Goal: Transaction & Acquisition: Obtain resource

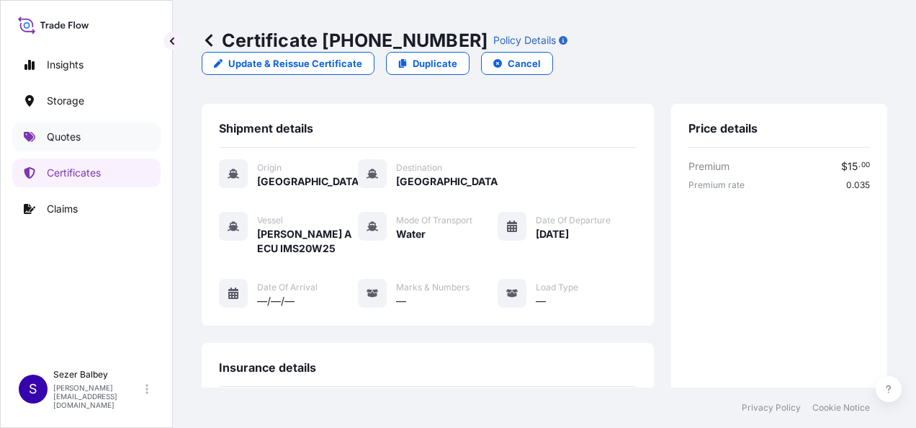
scroll to position [315, 0]
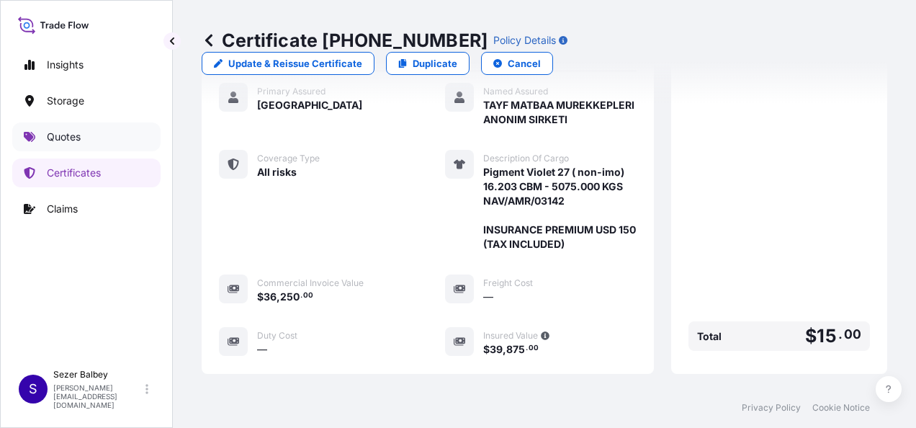
click at [84, 131] on link "Quotes" at bounding box center [86, 136] width 148 height 29
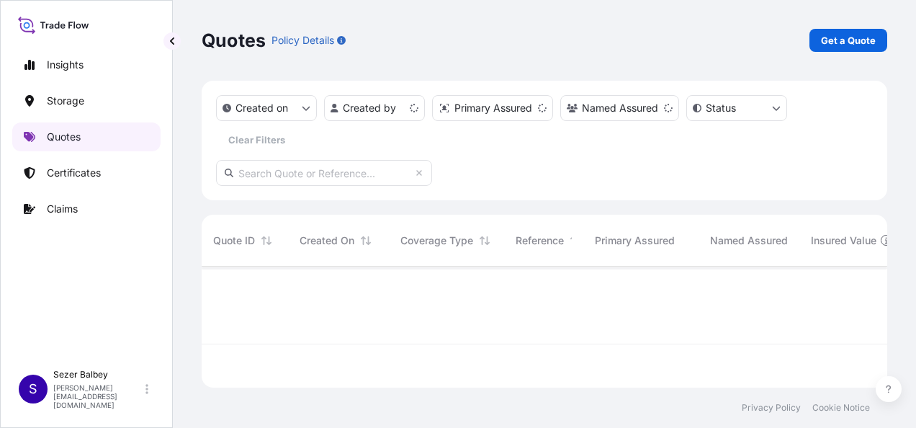
scroll to position [118, 674]
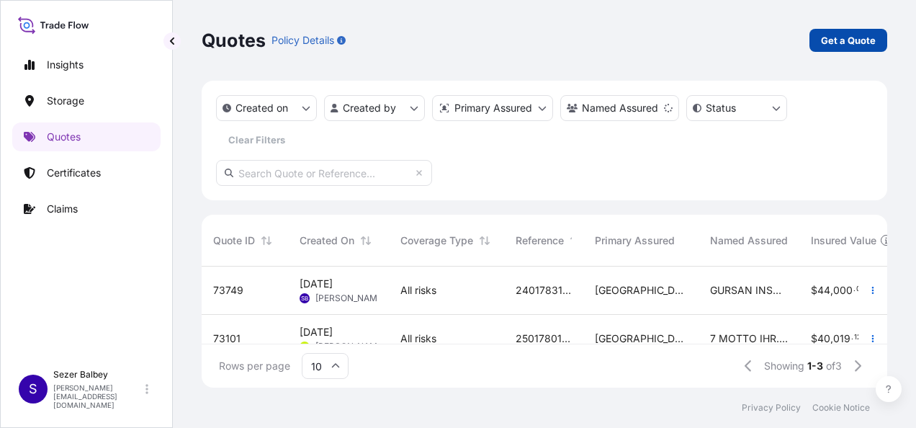
click at [858, 32] on link "Get a Quote" at bounding box center [849, 40] width 78 height 23
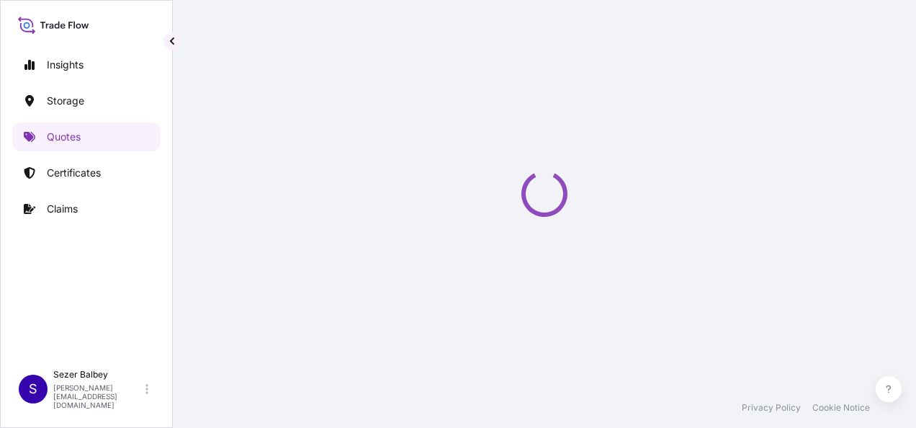
select select "Water"
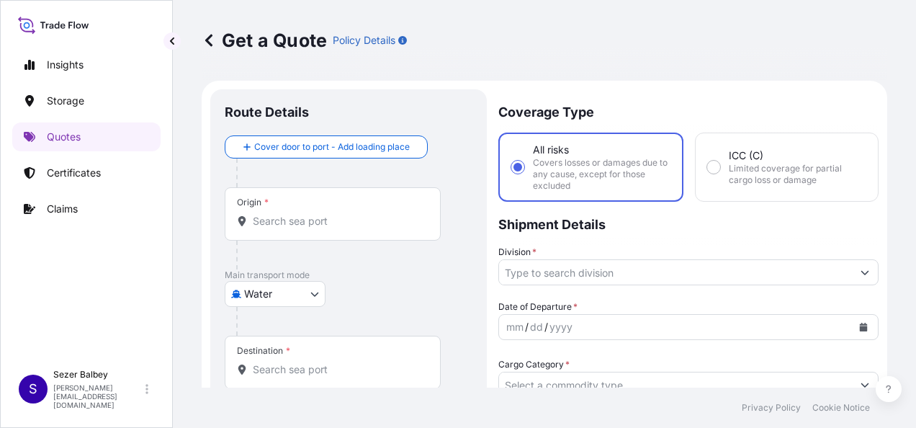
scroll to position [23, 0]
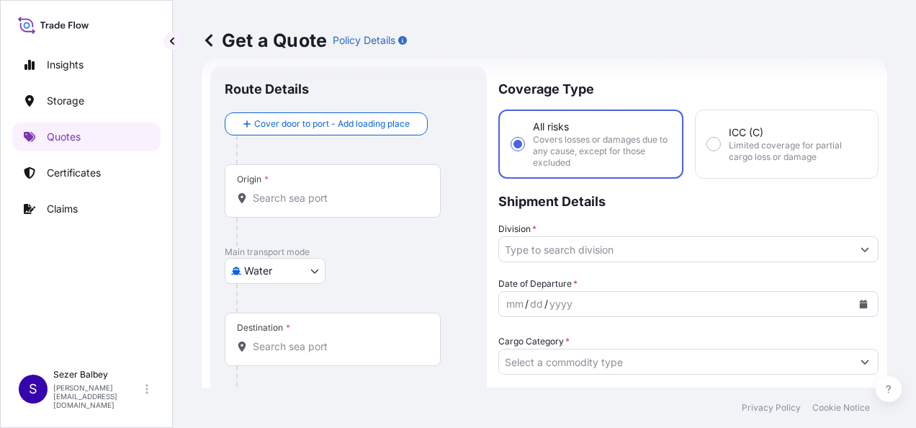
click at [298, 191] on input "Origin *" at bounding box center [338, 198] width 170 height 14
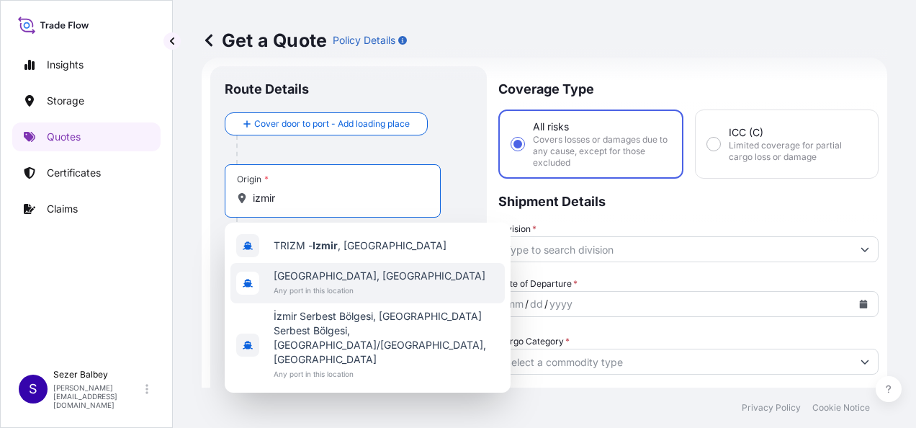
click at [290, 274] on span "[GEOGRAPHIC_DATA], [GEOGRAPHIC_DATA]" at bounding box center [380, 276] width 212 height 14
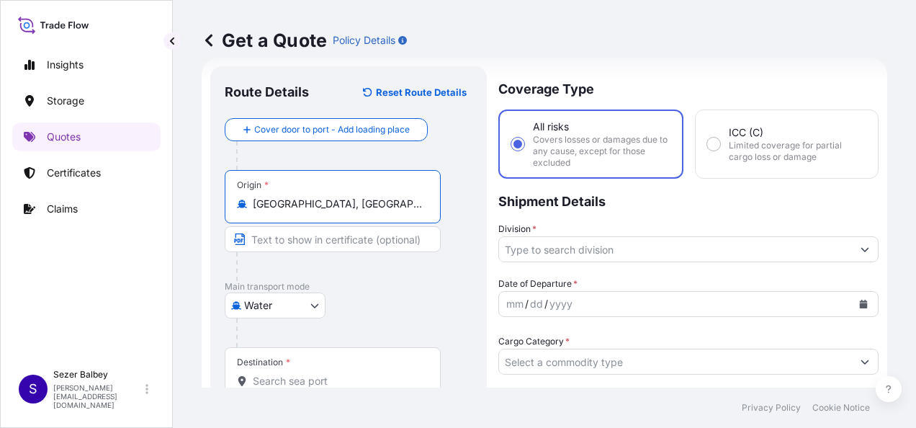
type input "[GEOGRAPHIC_DATA], [GEOGRAPHIC_DATA]"
click at [289, 386] on input "Destination *" at bounding box center [338, 381] width 170 height 14
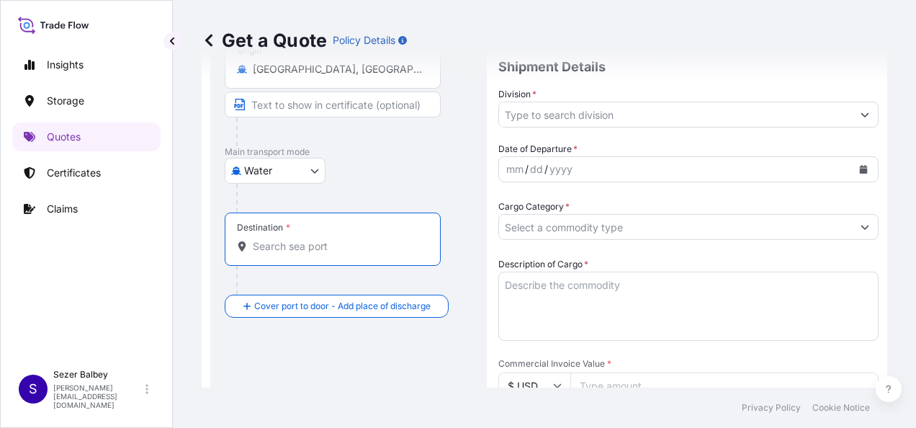
scroll to position [167, 0]
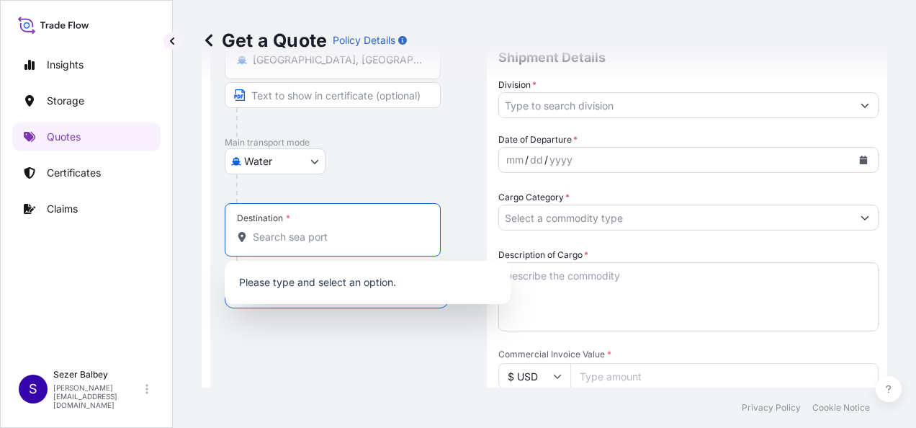
paste input "[GEOGRAPHIC_DATA], [GEOGRAPHIC_DATA]"
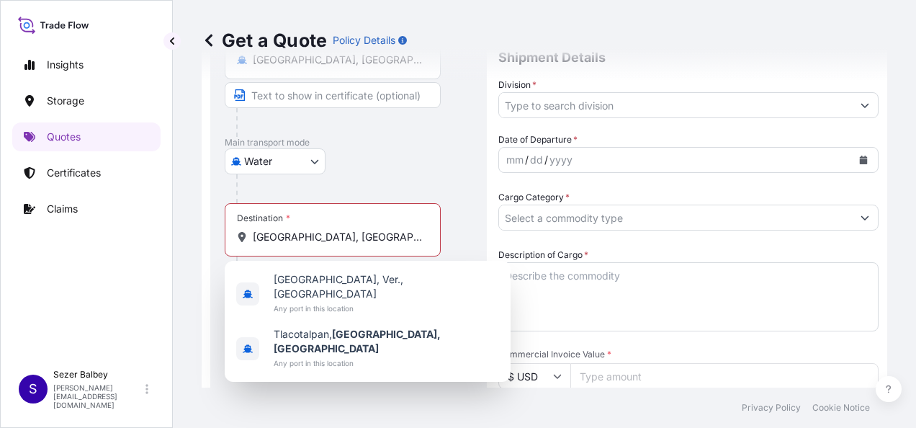
click at [439, 161] on div "Water Air Water Inland" at bounding box center [349, 161] width 248 height 26
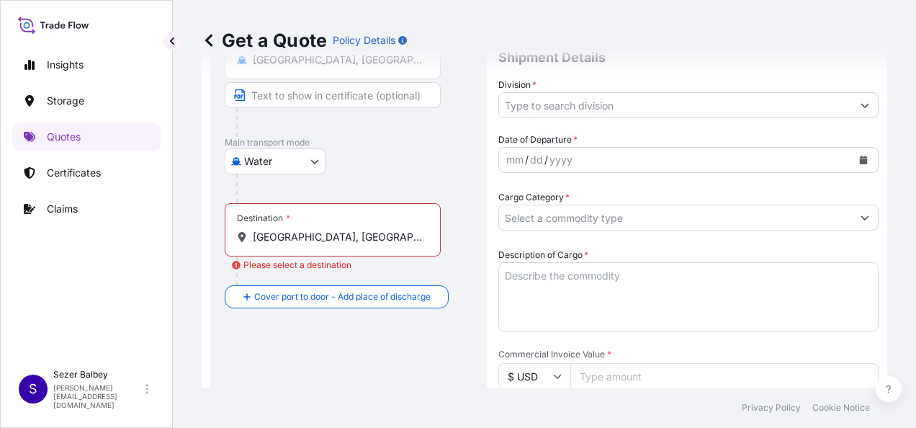
click at [364, 230] on input "[GEOGRAPHIC_DATA], [GEOGRAPHIC_DATA]" at bounding box center [338, 237] width 170 height 14
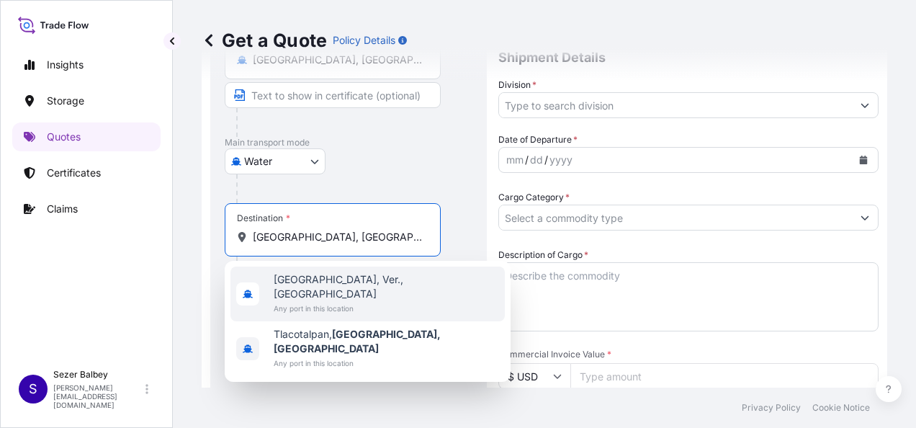
click at [375, 301] on span "Any port in this location" at bounding box center [386, 308] width 225 height 14
type input "[GEOGRAPHIC_DATA], Ver., [GEOGRAPHIC_DATA]"
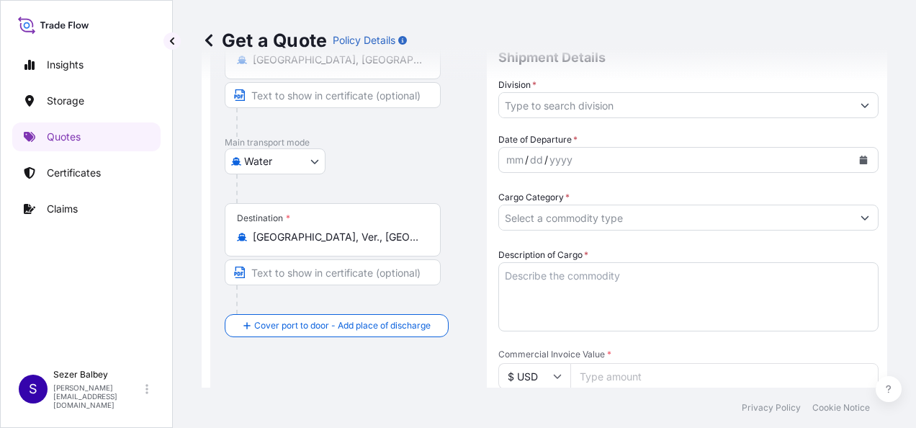
click at [381, 160] on div "Water Air Water Inland" at bounding box center [349, 161] width 248 height 26
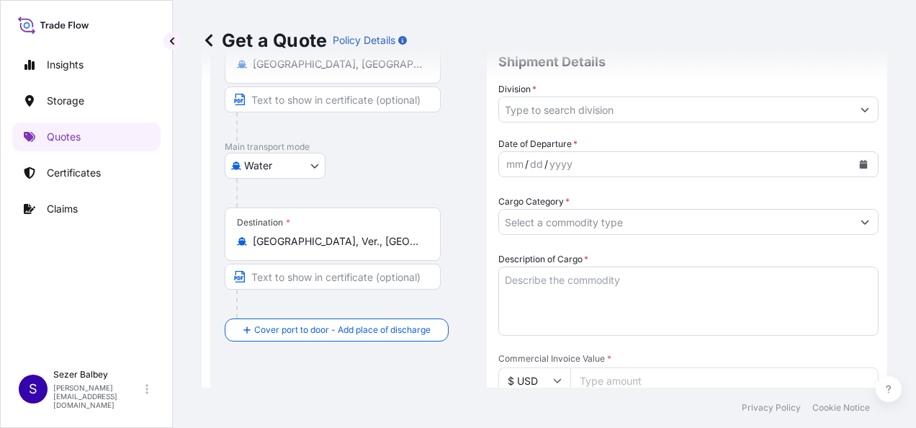
scroll to position [144, 0]
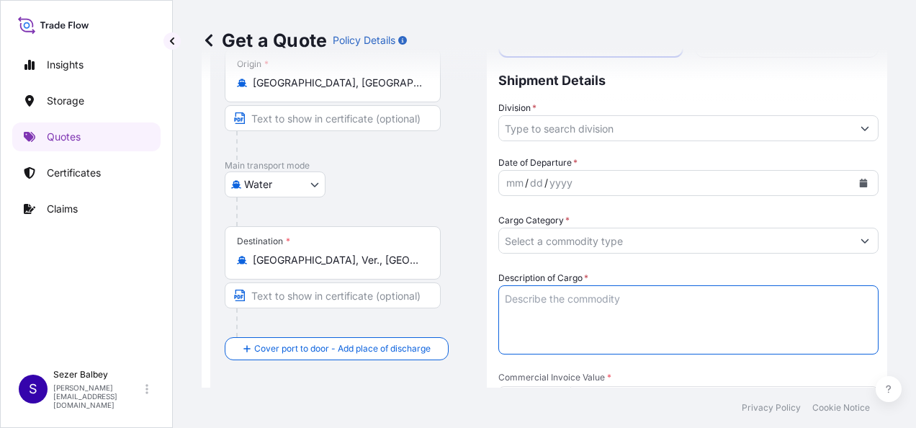
click at [529, 320] on textarea "Description of Cargo *" at bounding box center [688, 319] width 380 height 69
paste textarea ""IDEAL CONCA TOWEL RACK-BRUSHED GOLD -ROUND T4503A2 SUKAR LINE/6 50CM Q50 A.C. …"
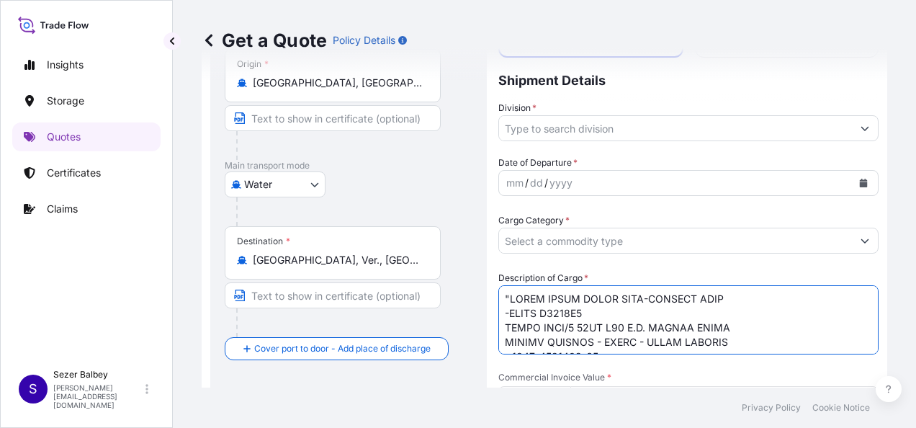
click at [501, 324] on textarea "Description of Cargo *" at bounding box center [688, 319] width 380 height 69
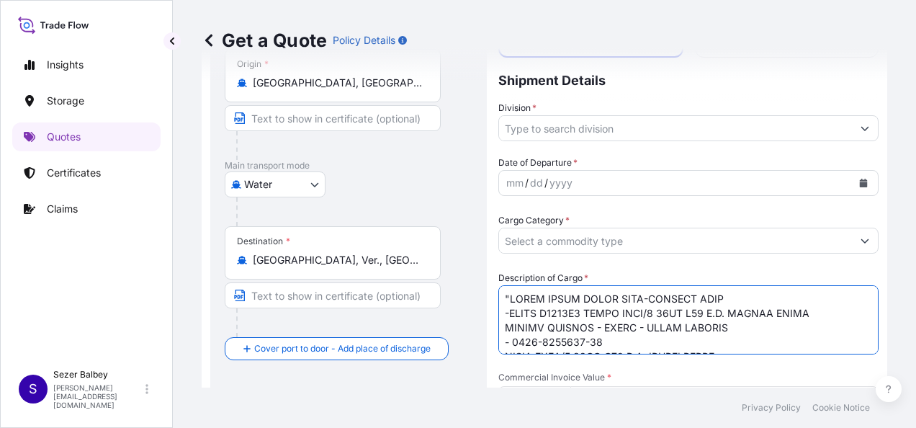
click at [741, 307] on textarea "Description of Cargo *" at bounding box center [688, 319] width 380 height 69
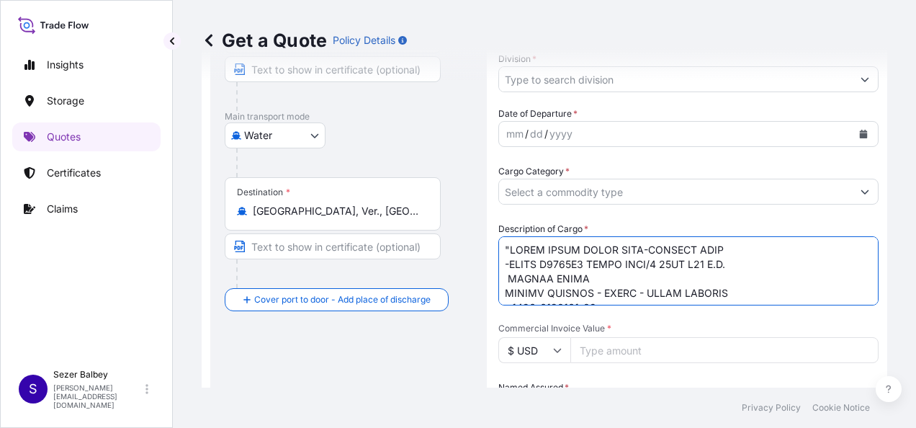
scroll to position [216, 0]
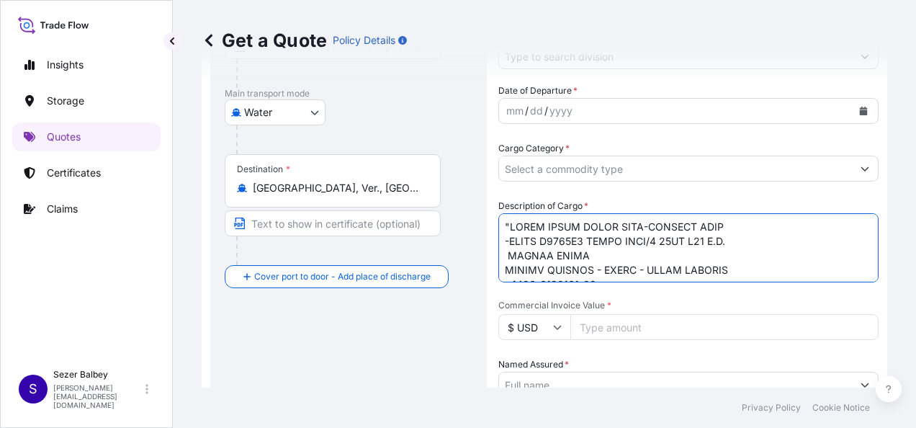
click at [498, 269] on form "Route Details Reset Route Details Cover door to port - Add loading place Place …" at bounding box center [545, 371] width 686 height 1012
click at [504, 262] on textarea "Description of Cargo *" at bounding box center [688, 247] width 380 height 69
click at [740, 254] on textarea "Description of Cargo *" at bounding box center [688, 247] width 380 height 69
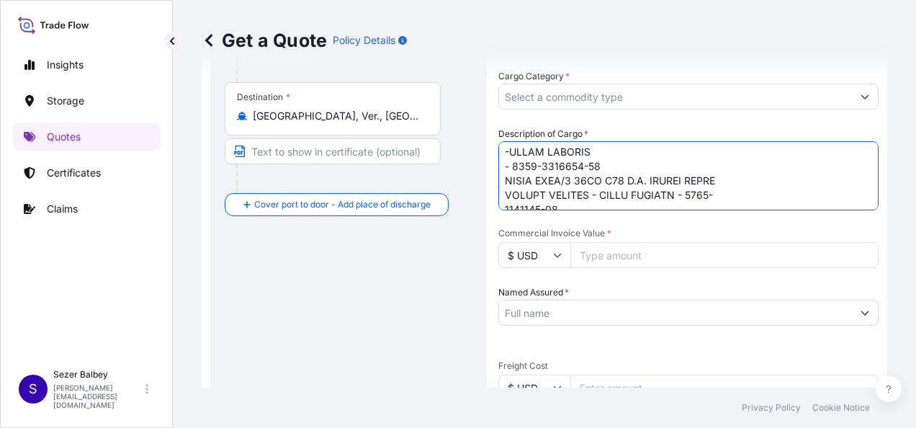
scroll to position [68, 0]
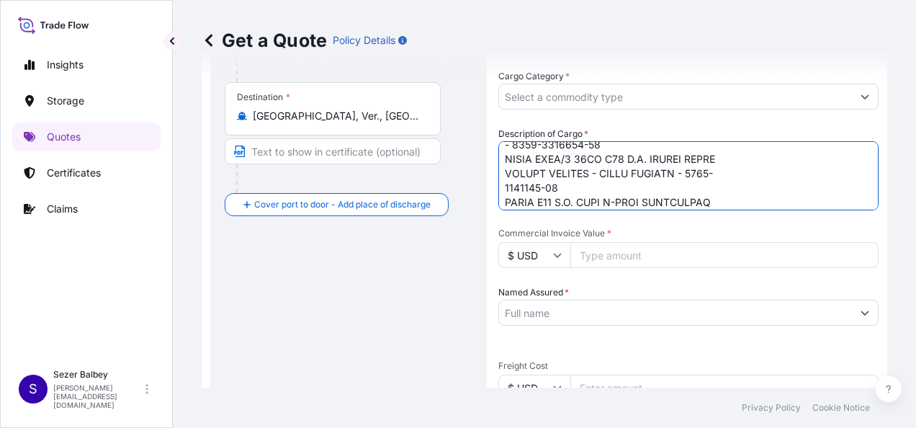
click at [514, 150] on textarea "Description of Cargo *" at bounding box center [688, 175] width 380 height 69
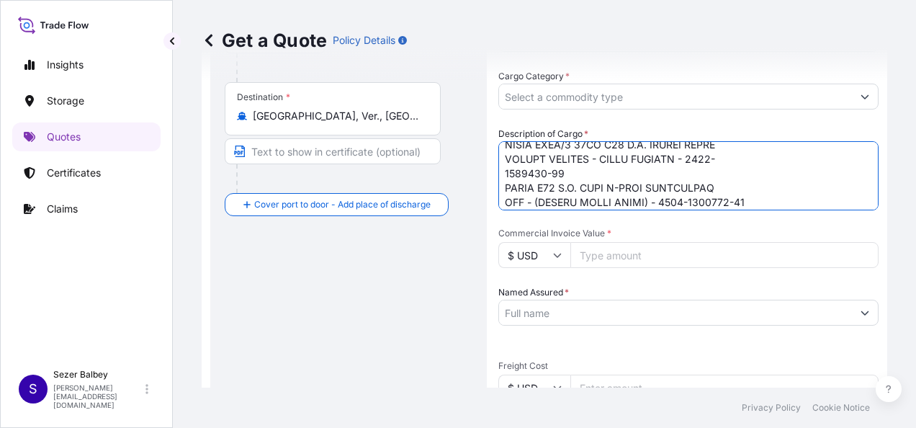
click at [504, 184] on textarea "Description of Cargo *" at bounding box center [688, 175] width 380 height 69
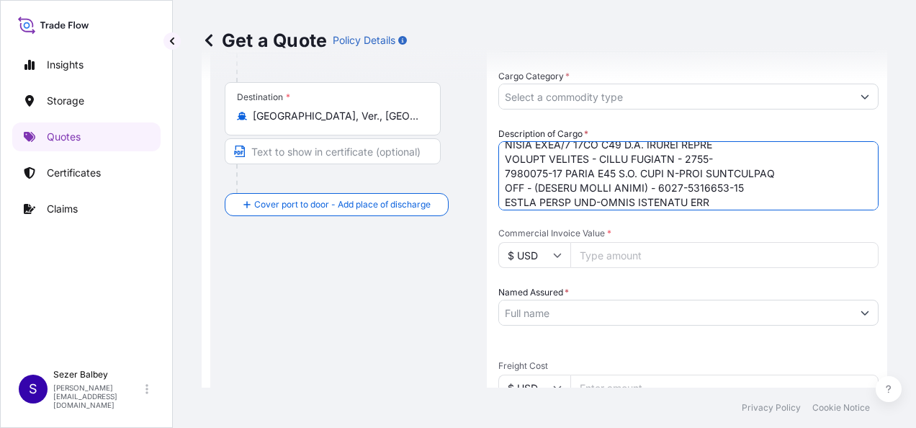
click at [717, 168] on textarea "Description of Cargo *" at bounding box center [688, 175] width 380 height 69
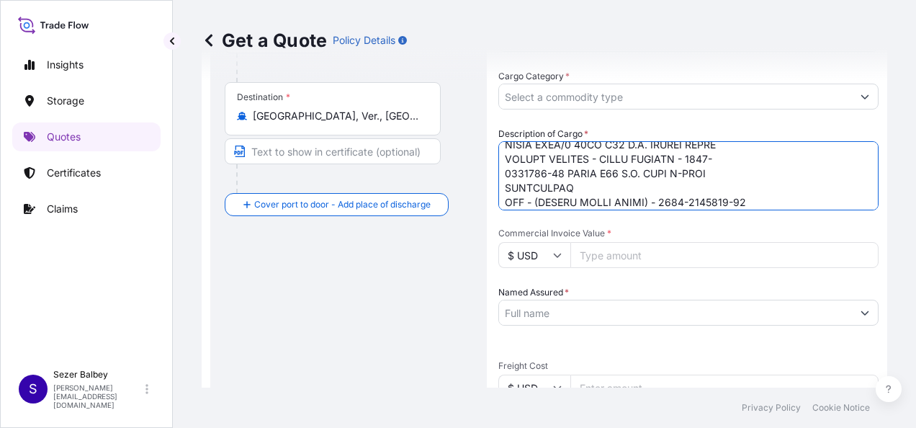
click at [499, 201] on textarea "Description of Cargo *" at bounding box center [688, 175] width 380 height 69
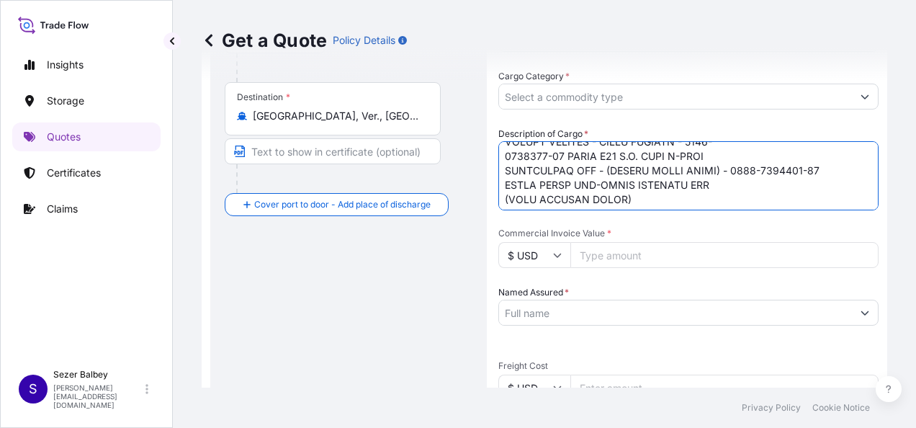
scroll to position [107, 0]
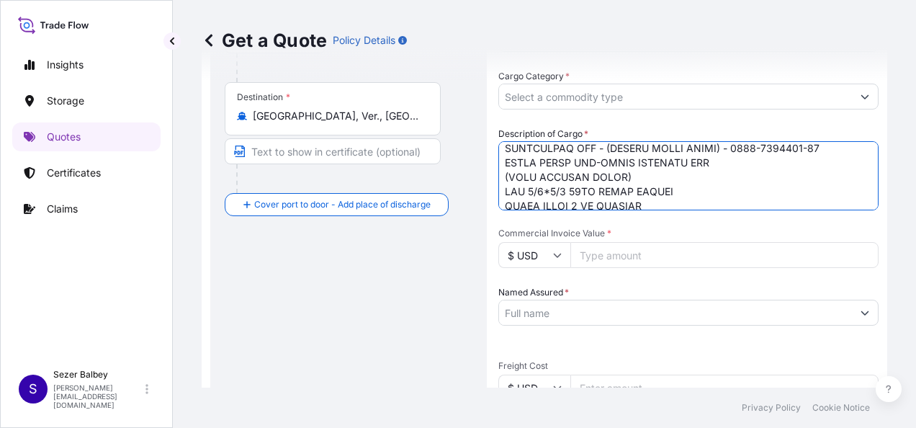
click at [712, 142] on textarea "Description of Cargo *" at bounding box center [688, 175] width 380 height 69
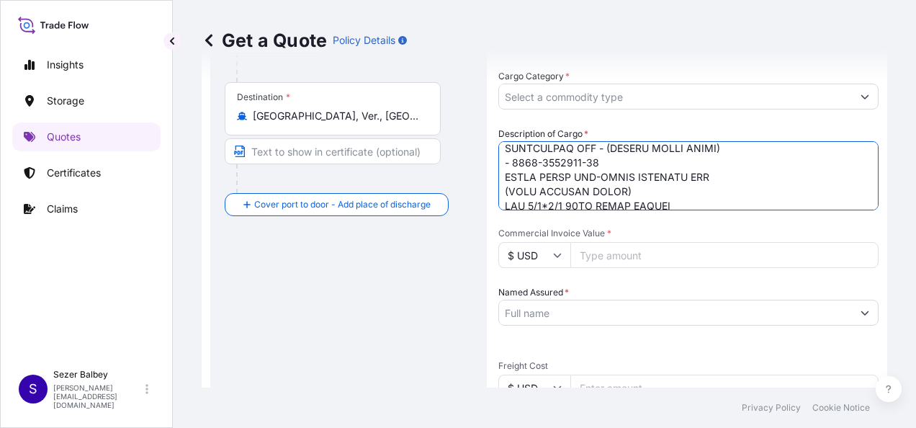
scroll to position [122, 0]
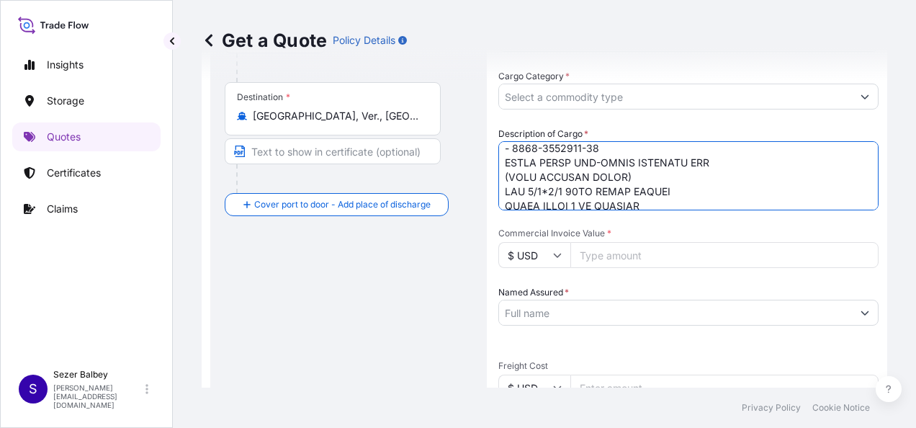
click at [503, 161] on textarea "Description of Cargo *" at bounding box center [688, 175] width 380 height 69
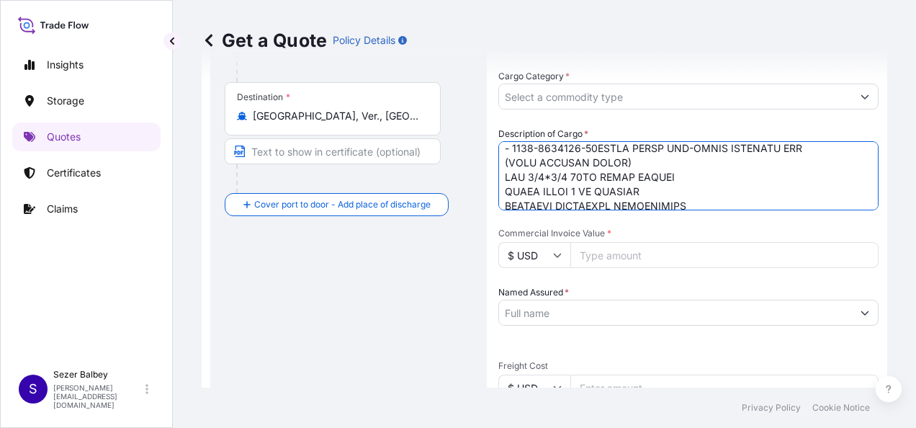
scroll to position [107, 0]
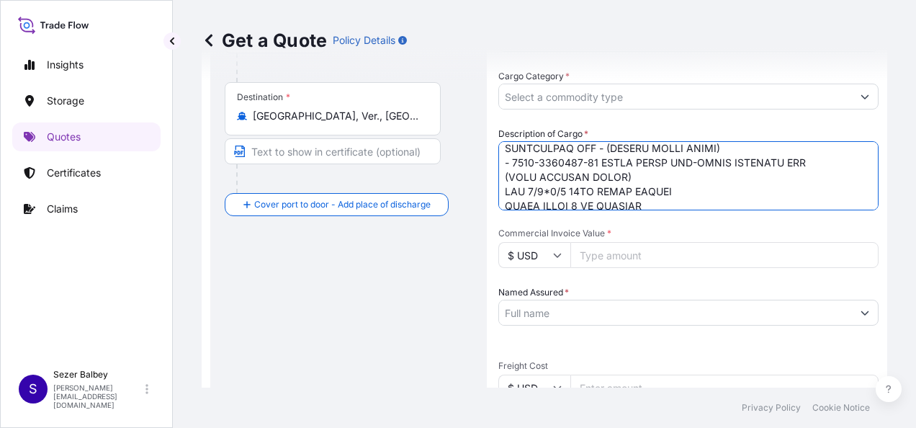
click at [735, 162] on textarea "Description of Cargo *" at bounding box center [688, 175] width 380 height 69
click at [501, 179] on textarea "Description of Cargo *" at bounding box center [688, 175] width 380 height 69
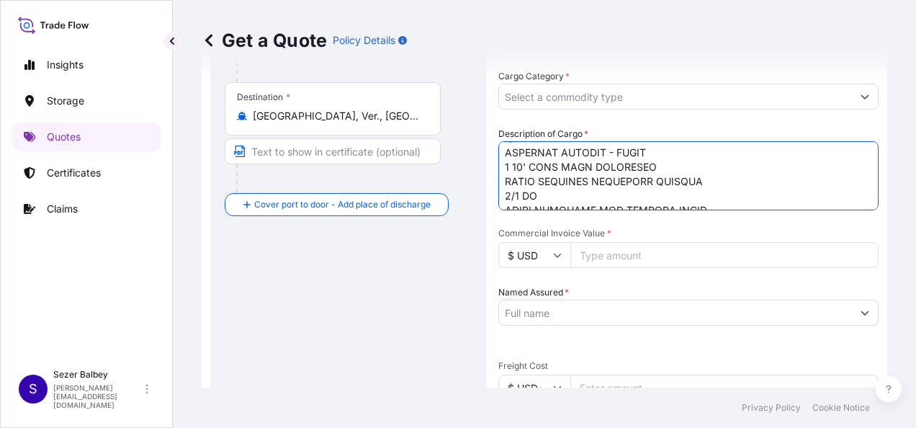
scroll to position [212, 0]
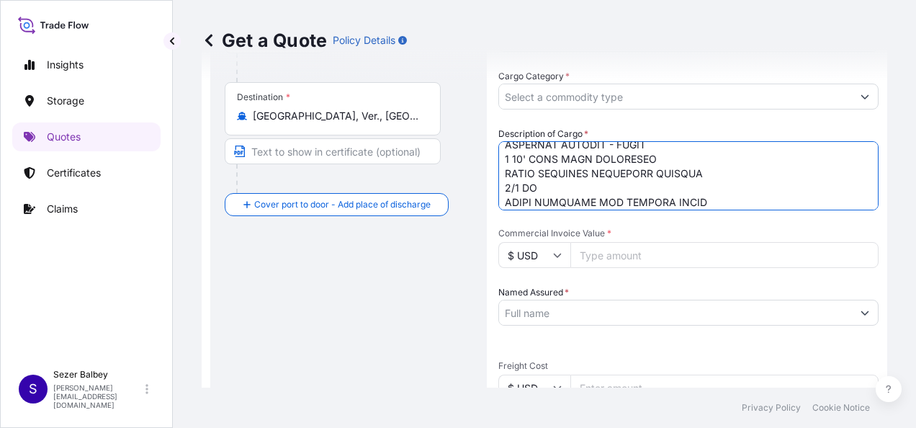
click at [501, 202] on textarea "Description of Cargo *" at bounding box center [688, 175] width 380 height 69
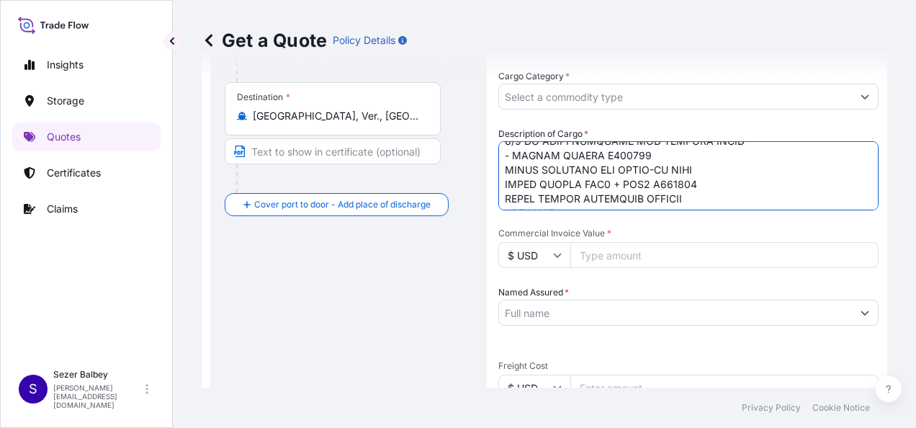
scroll to position [280, 0]
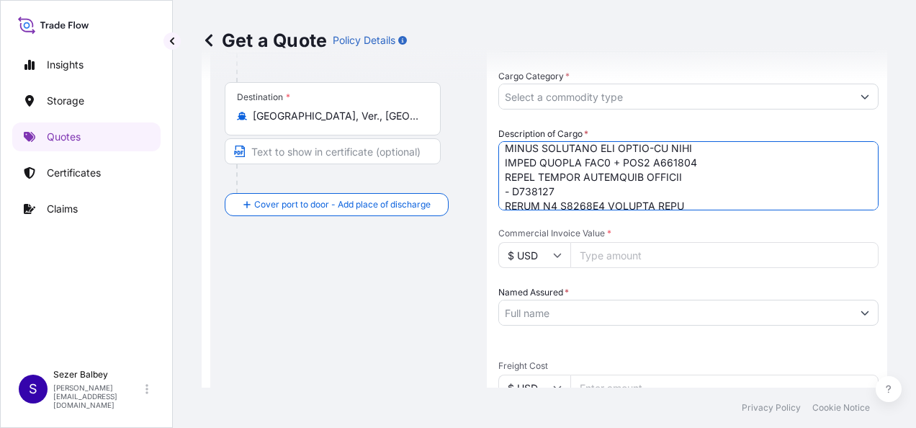
click at [503, 202] on textarea "Description of Cargo *" at bounding box center [688, 175] width 380 height 69
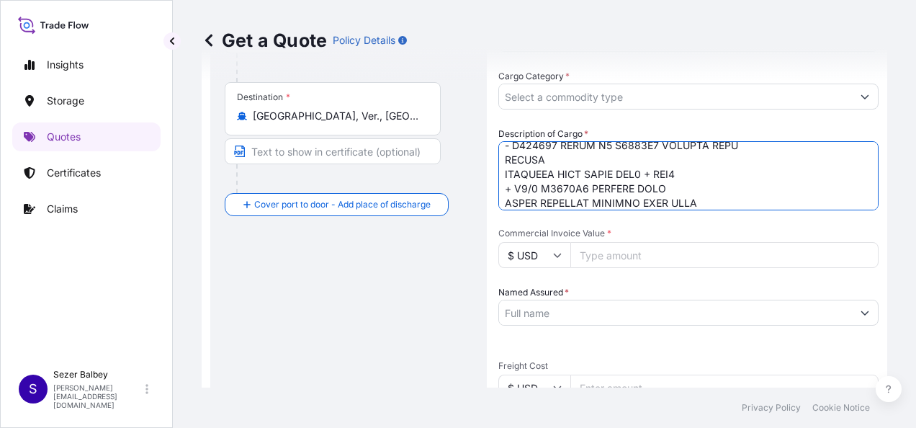
scroll to position [349, 0]
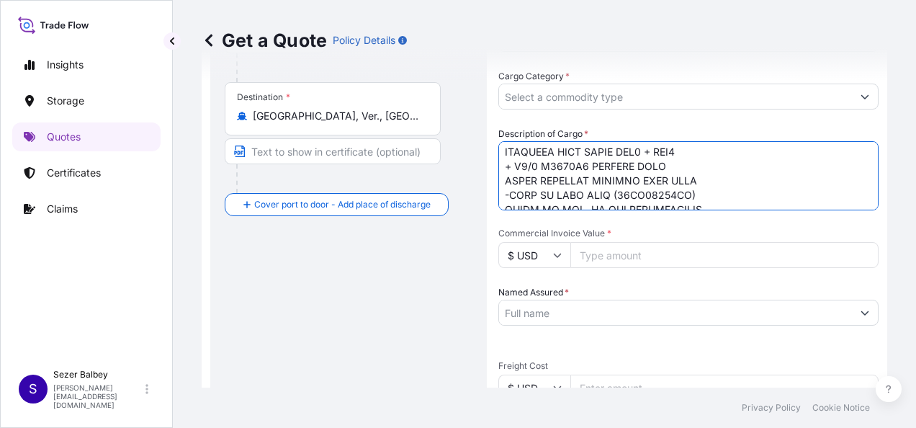
click at [507, 154] on textarea "Description of Cargo *" at bounding box center [688, 175] width 380 height 69
click at [503, 156] on textarea "Description of Cargo *" at bounding box center [688, 175] width 380 height 69
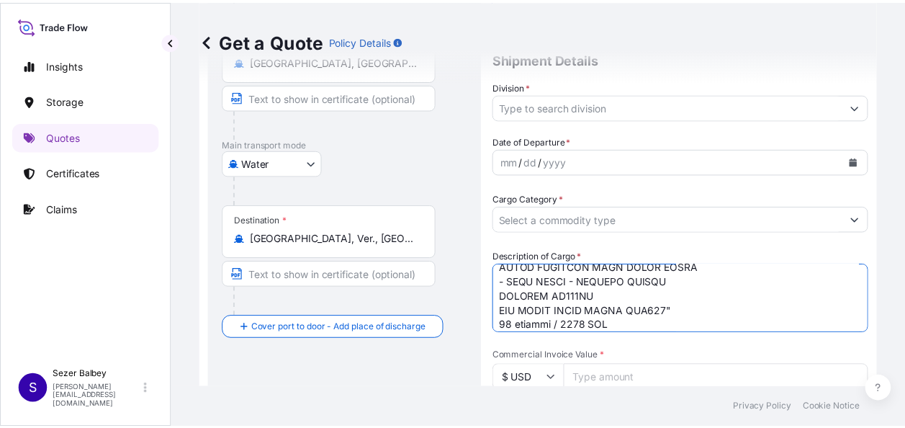
scroll to position [144, 0]
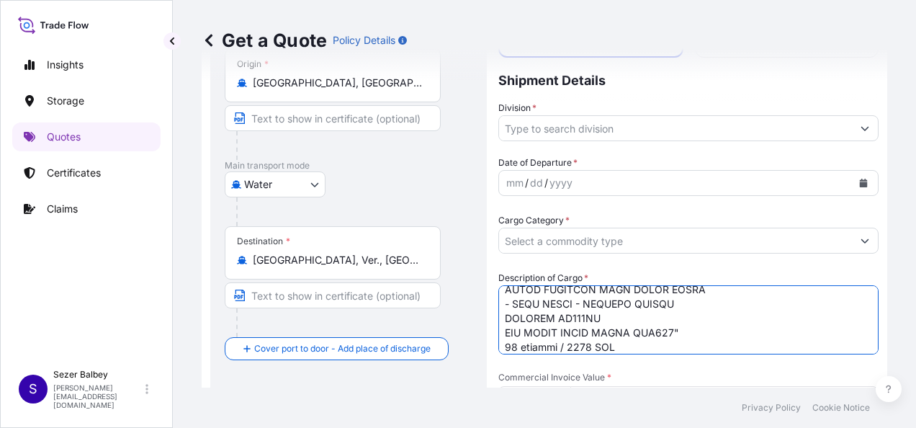
type textarea ""IDEAL CONCA TOWEL RACK-BRUSHED GOLD -ROUND T4503A2 SUKAR LINE/6 50CM Q50 A.C. …"
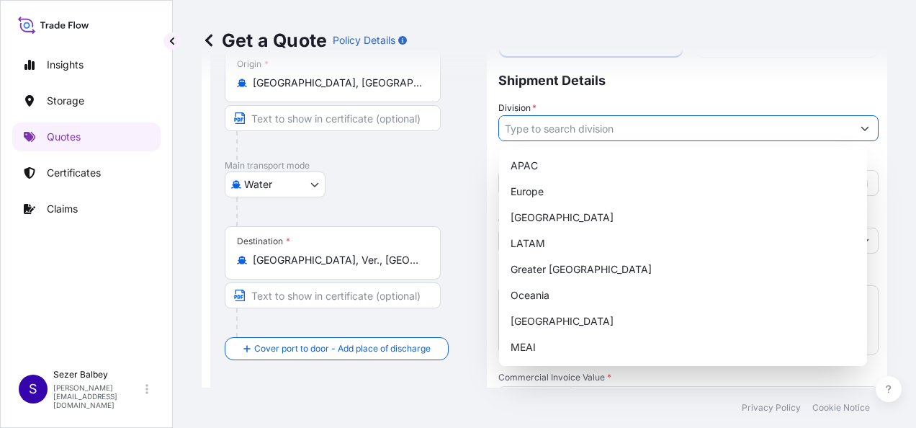
click at [861, 124] on icon "Show suggestions" at bounding box center [865, 128] width 9 height 9
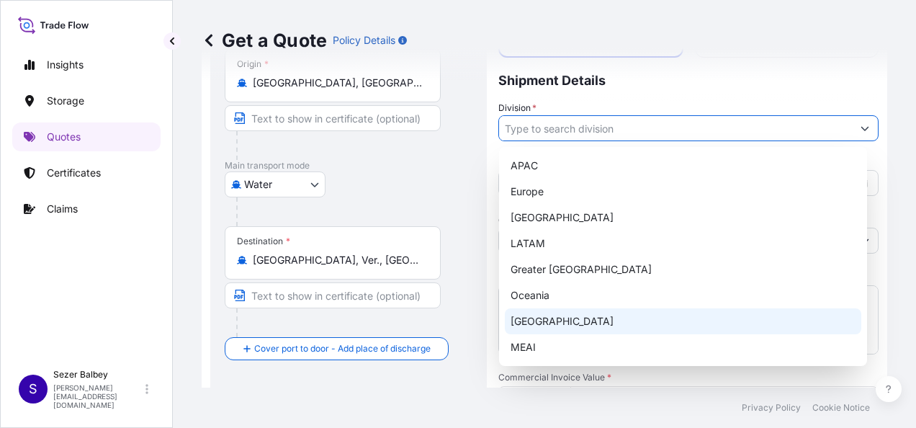
click at [543, 323] on div "[GEOGRAPHIC_DATA]" at bounding box center [683, 321] width 357 height 26
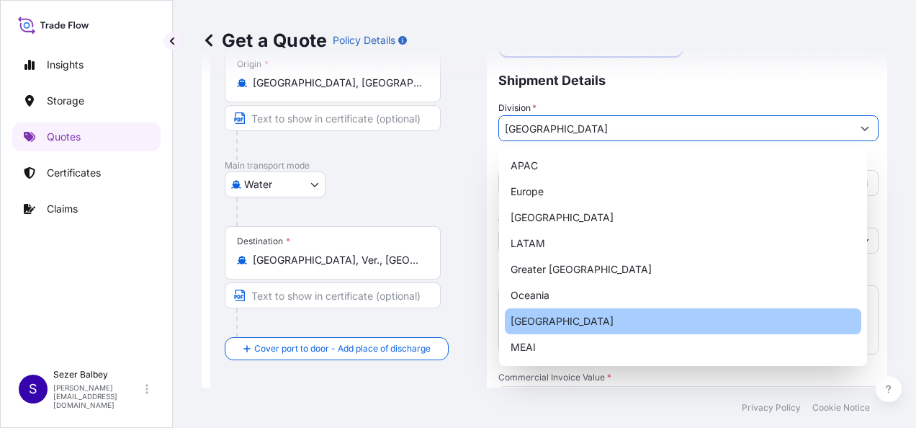
type input "[GEOGRAPHIC_DATA]"
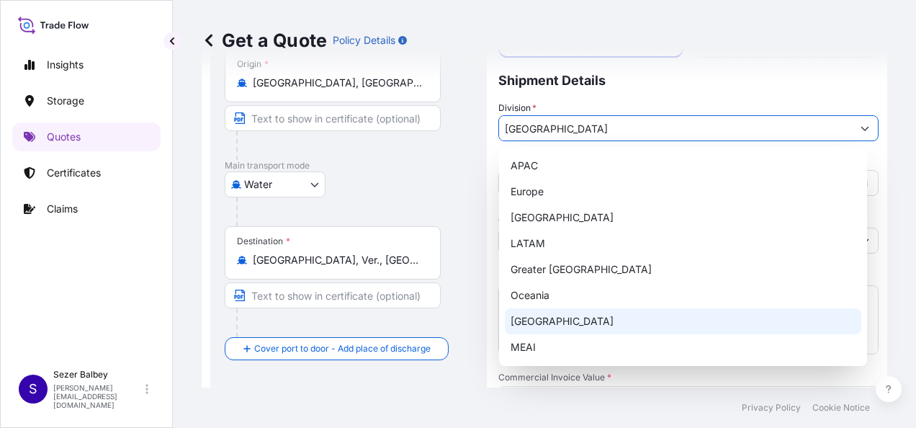
click at [524, 320] on div "[GEOGRAPHIC_DATA]" at bounding box center [683, 321] width 357 height 26
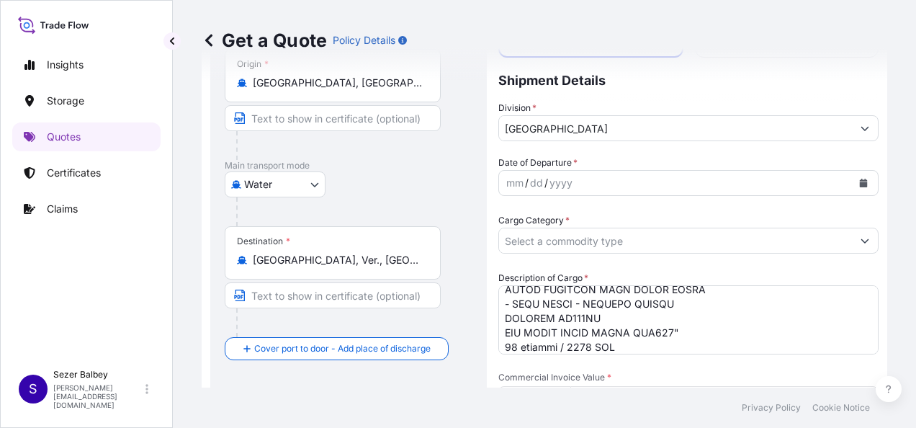
click at [462, 190] on div "Water Air Water Inland" at bounding box center [349, 184] width 248 height 26
click at [860, 180] on icon "Calendar" at bounding box center [864, 183] width 8 height 9
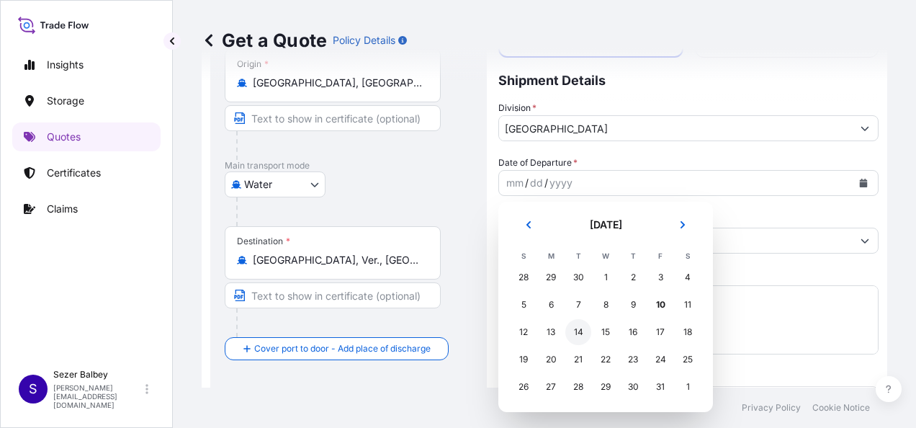
click at [575, 331] on div "14" at bounding box center [578, 332] width 26 height 26
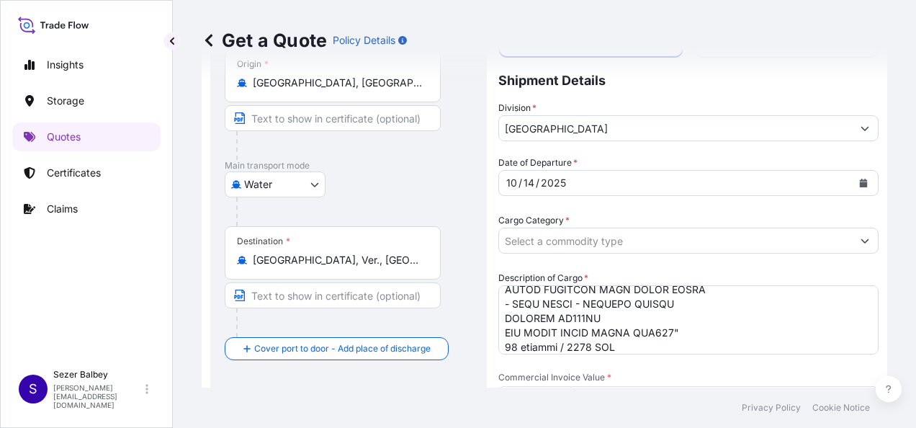
click at [454, 208] on div at bounding box center [354, 211] width 236 height 29
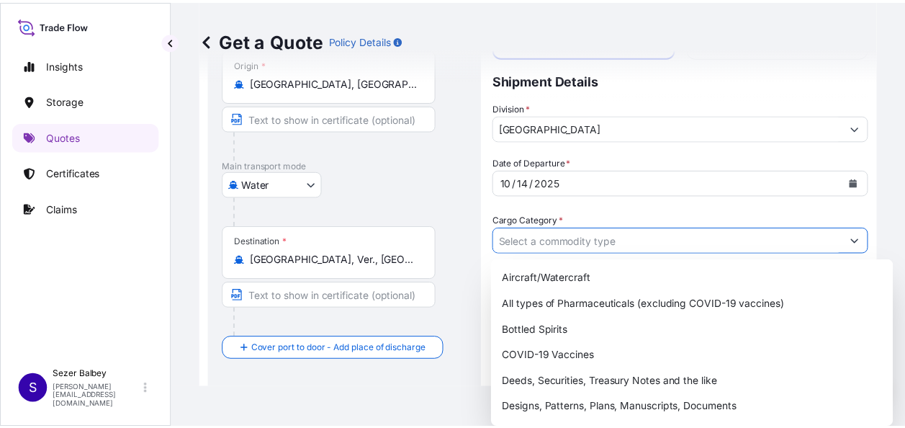
scroll to position [715, 0]
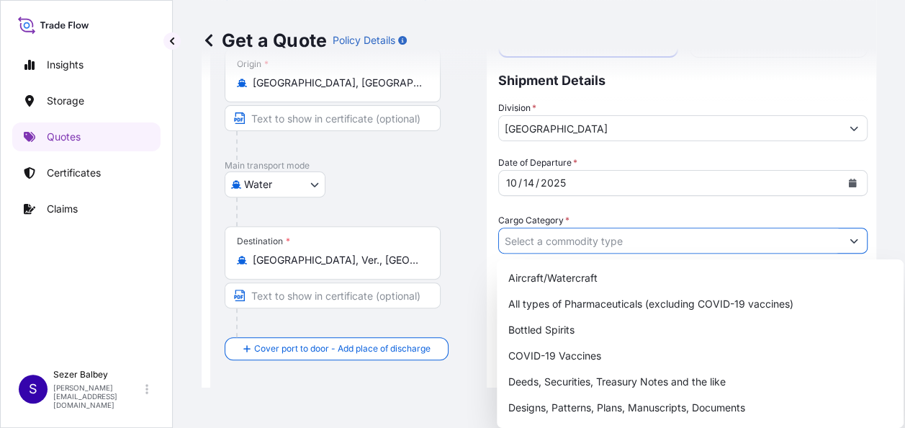
click at [599, 243] on input "Cargo Category *" at bounding box center [670, 241] width 342 height 26
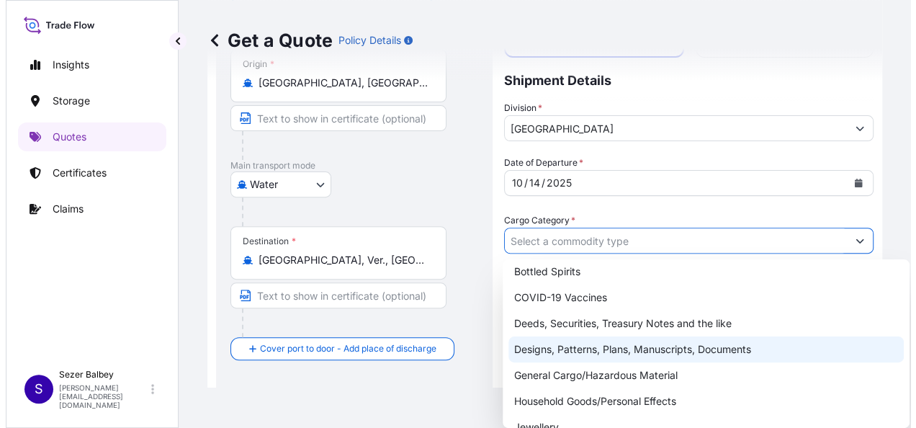
scroll to position [72, 0]
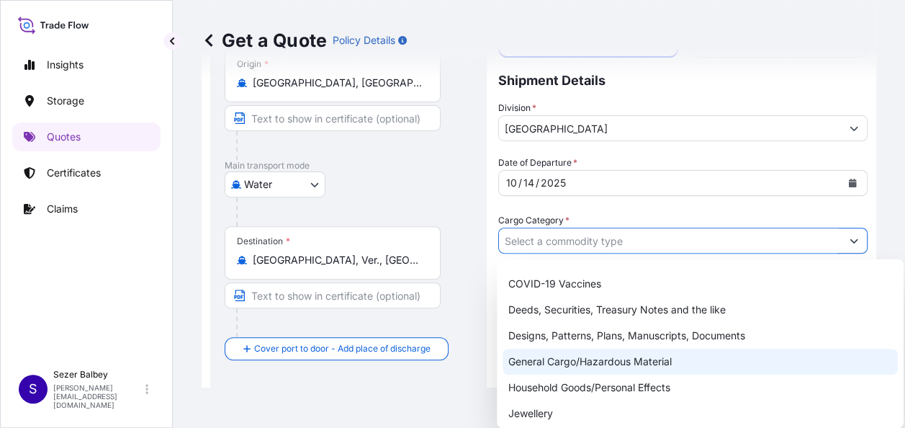
click at [542, 356] on div "General Cargo/Hazardous Material" at bounding box center [700, 362] width 395 height 26
type input "General Cargo/Hazardous Material"
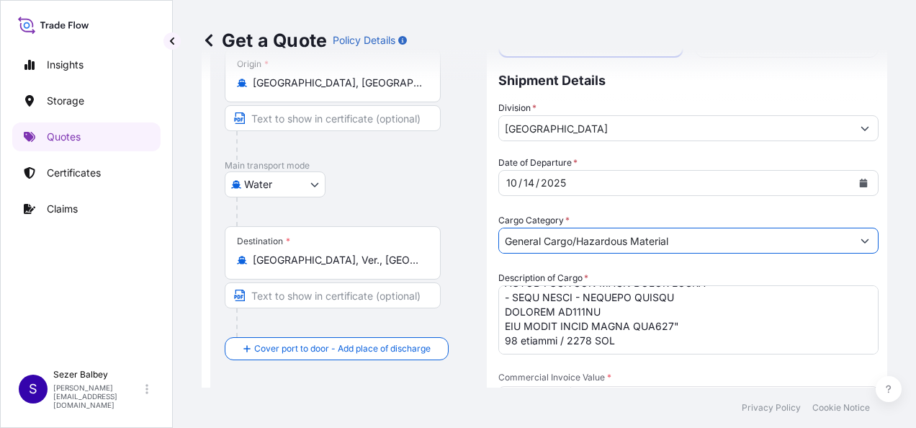
scroll to position [701, 0]
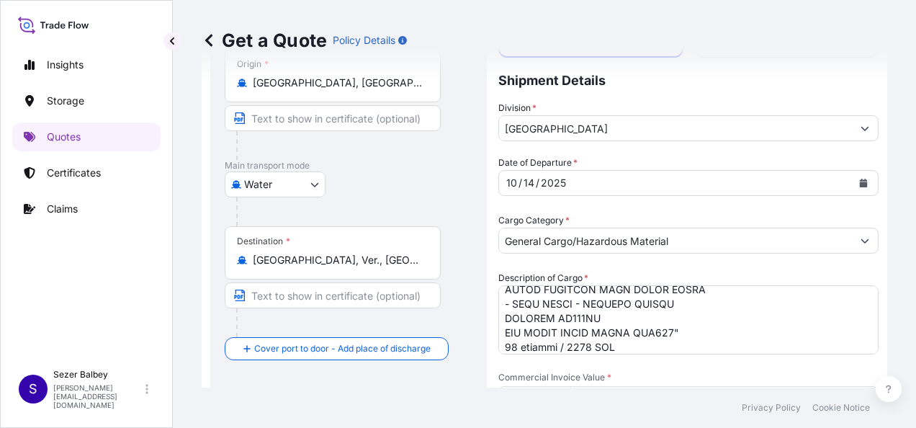
click at [439, 187] on div "Water Air Water Inland" at bounding box center [349, 184] width 248 height 26
click at [616, 347] on textarea "Description of Cargo *" at bounding box center [688, 319] width 380 height 69
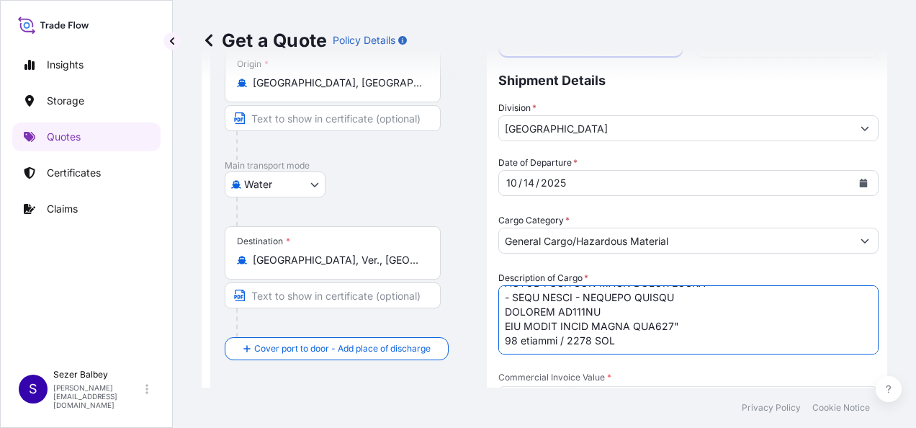
paste textarea "ISB1822467- SEGU6192091"
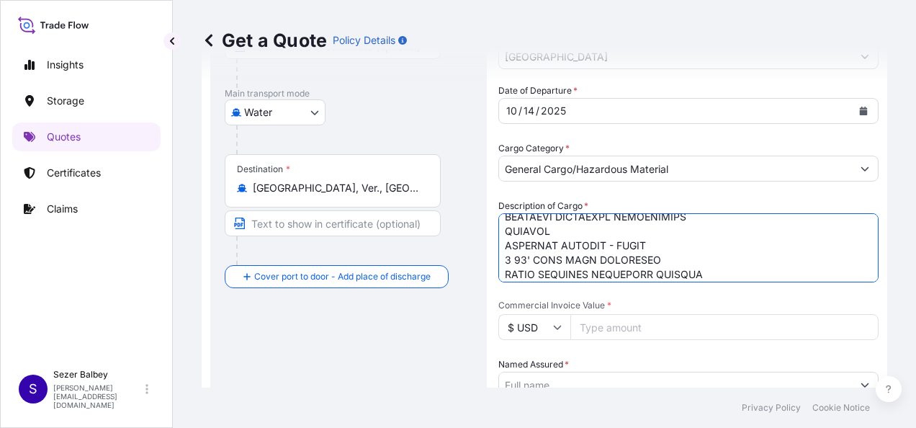
scroll to position [205, 0]
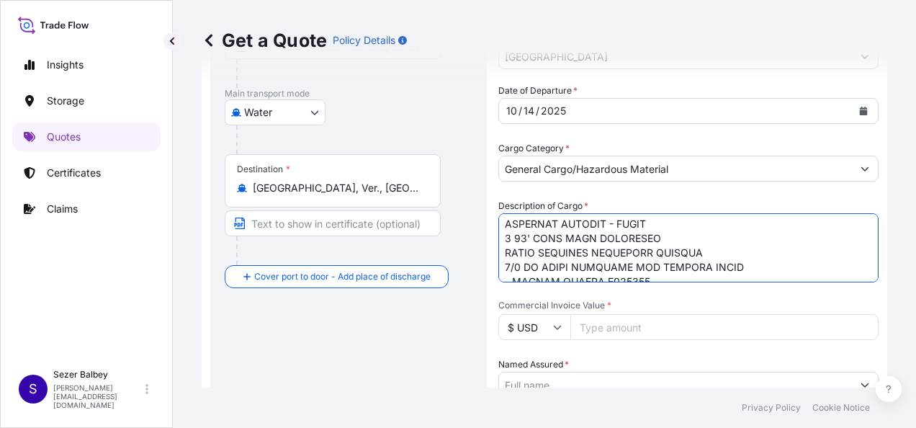
click at [504, 222] on textarea "Description of Cargo *" at bounding box center [688, 247] width 380 height 69
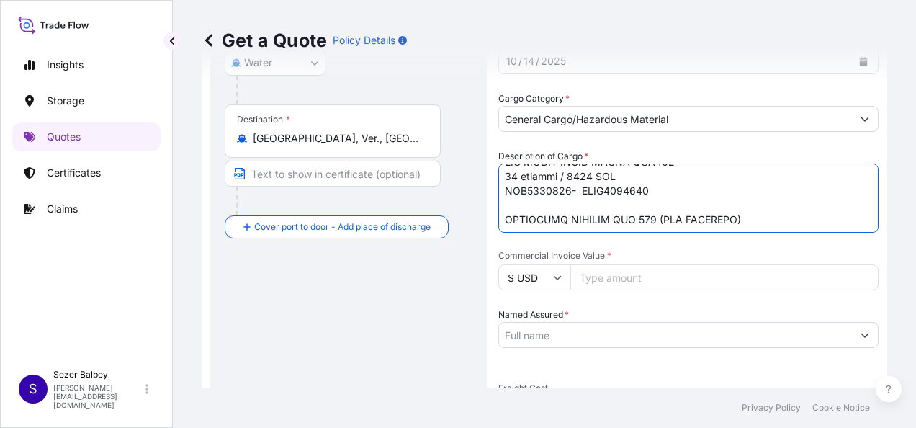
scroll to position [288, 0]
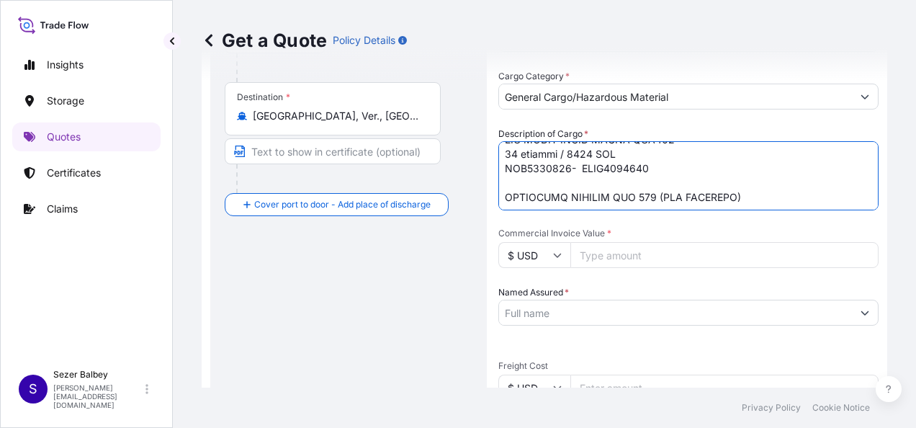
type textarea ""IDEAL CONCA TOWEL RACK-BRUSHED GOLD -ROUND T4503A2 SUKAR LINE/6 50CM Q50 A.C. …"
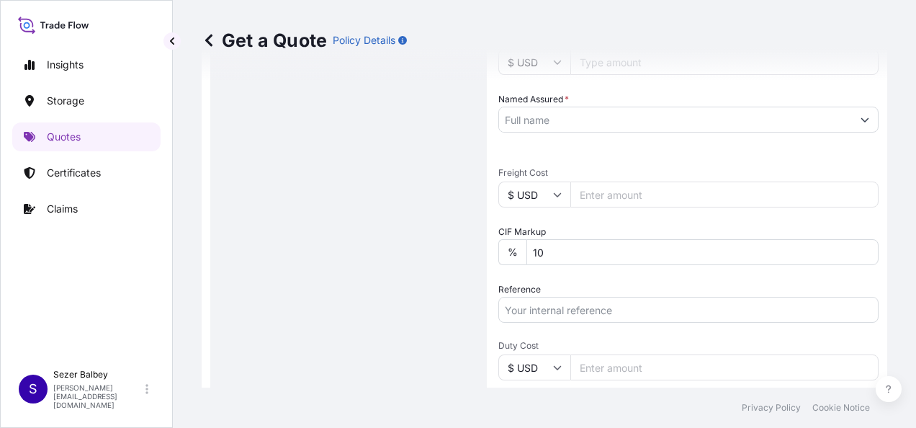
scroll to position [504, 0]
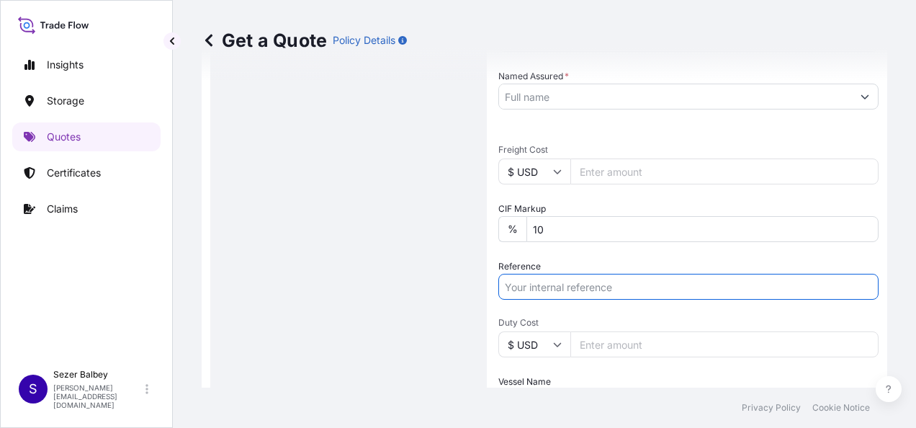
click at [550, 279] on input "Reference" at bounding box center [688, 287] width 380 height 26
paste input "2101779132"
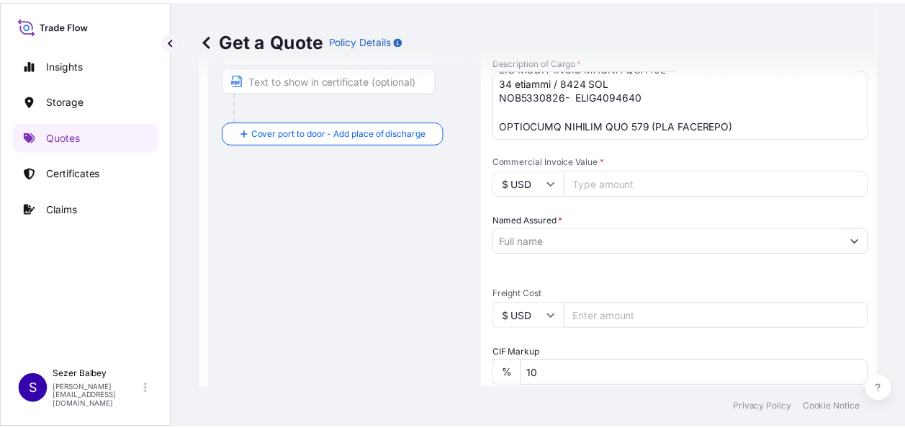
scroll to position [360, 0]
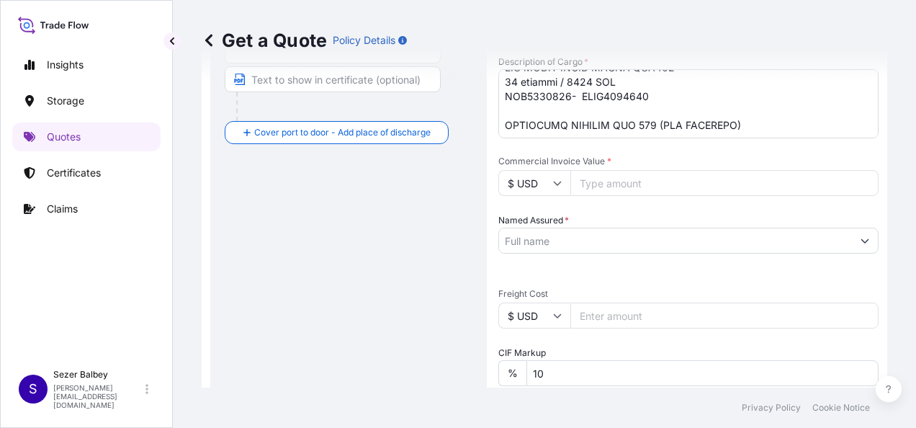
type input "2101779132"
click at [557, 238] on input "Named Assured *" at bounding box center [670, 241] width 342 height 26
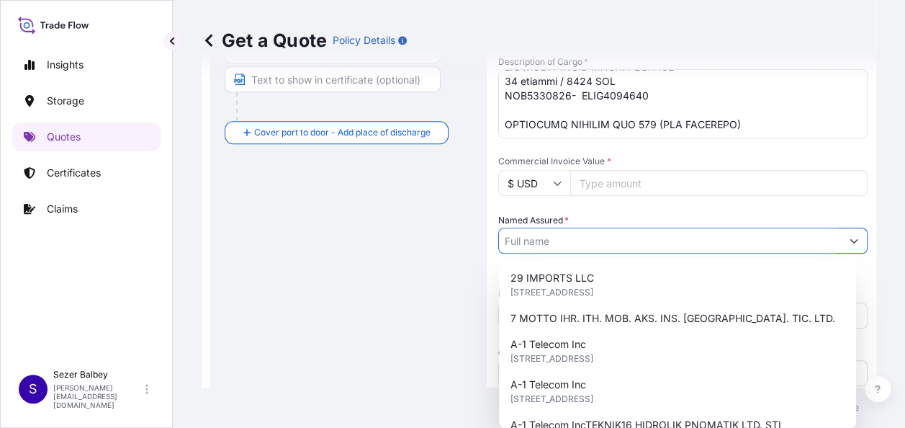
paste input ""7 MOTTO IHR. ITH. MOBILYA AKSESUAR INSAAT VE SAN.TIC.LTD.STI""
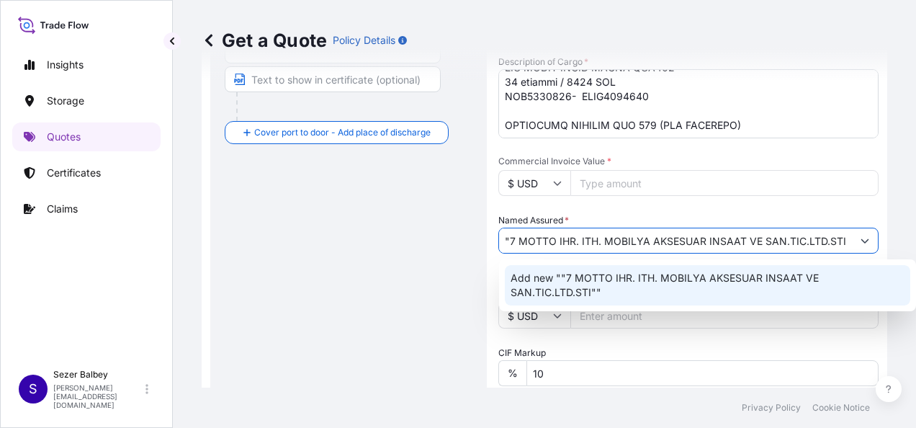
scroll to position [0, 6]
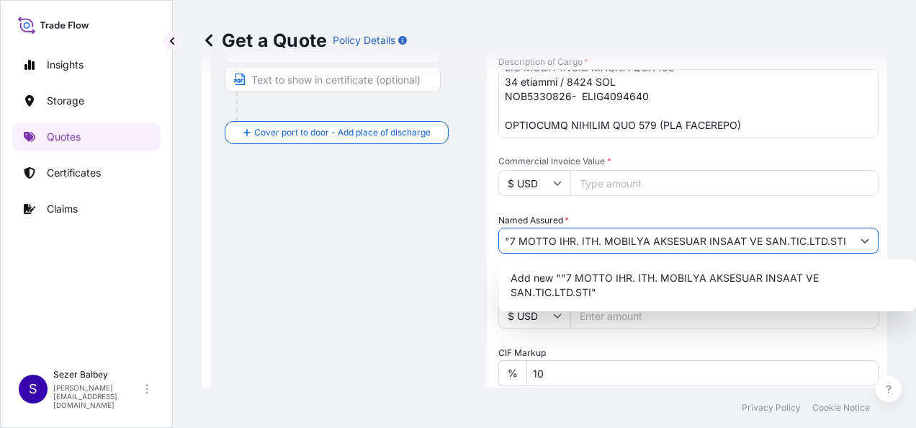
type input ""7 MOTTO IHR. ITH. MOBILYA AKSESUAR INSAAT VE SAN.TIC.LTD.STI"
click at [454, 228] on div "Route Details Reset Route Details Cover door to port - Add loading place Place …" at bounding box center [349, 227] width 248 height 966
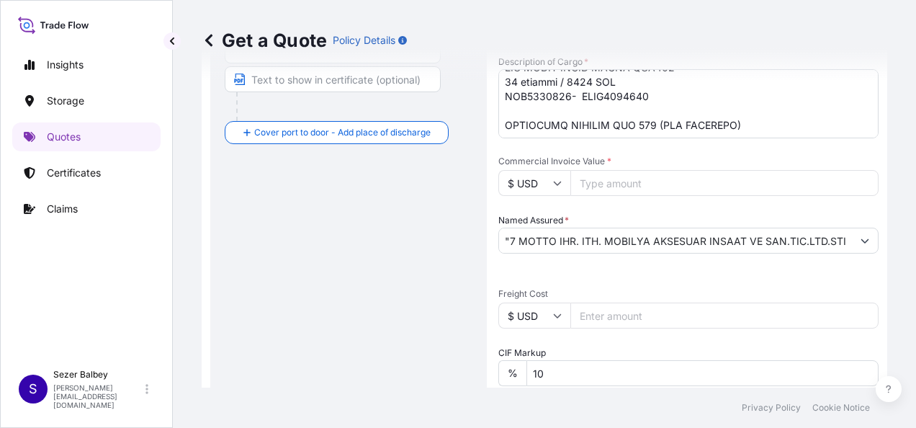
click at [605, 186] on input "Commercial Invoice Value *" at bounding box center [724, 183] width 308 height 26
type input "36381.02"
click at [424, 253] on div "Route Details Reset Route Details Cover door to port - Add loading place Place …" at bounding box center [349, 227] width 248 height 966
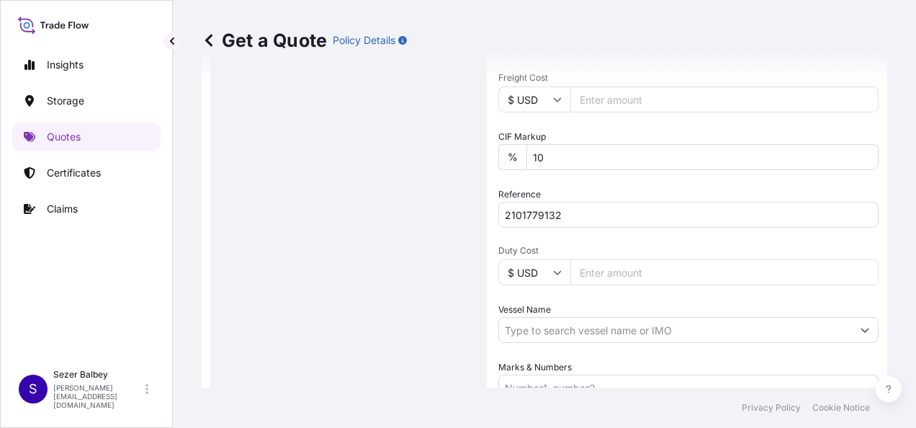
scroll to position [648, 0]
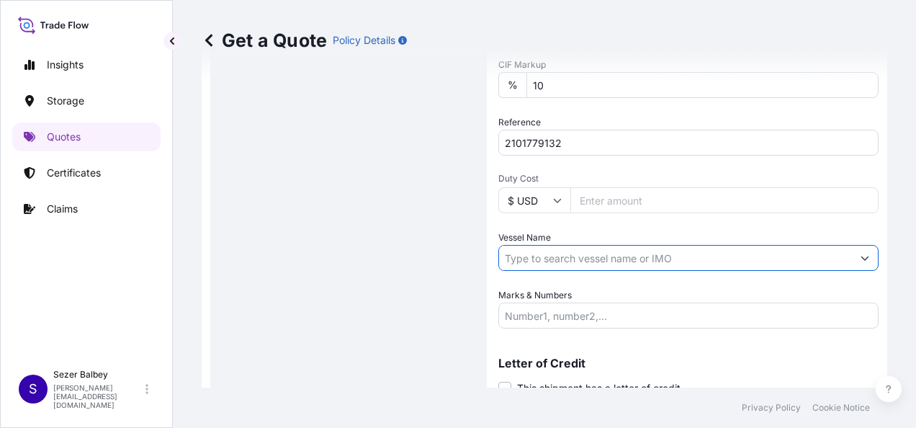
click at [547, 262] on input "Vessel Name" at bounding box center [675, 258] width 353 height 26
paste input "CMA CGM ALCAZAR CMA CGM 0HFLRS1MA"
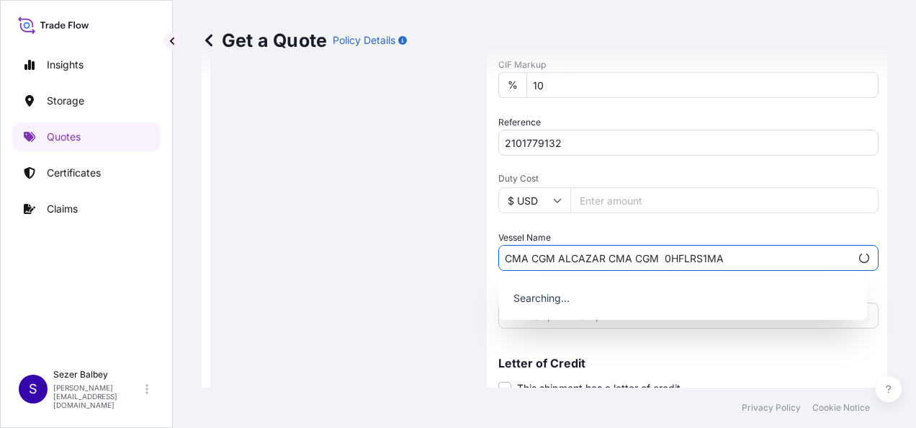
type input "CMA CGM ALCAZAR CMA CGM 0HFLRS1MA"
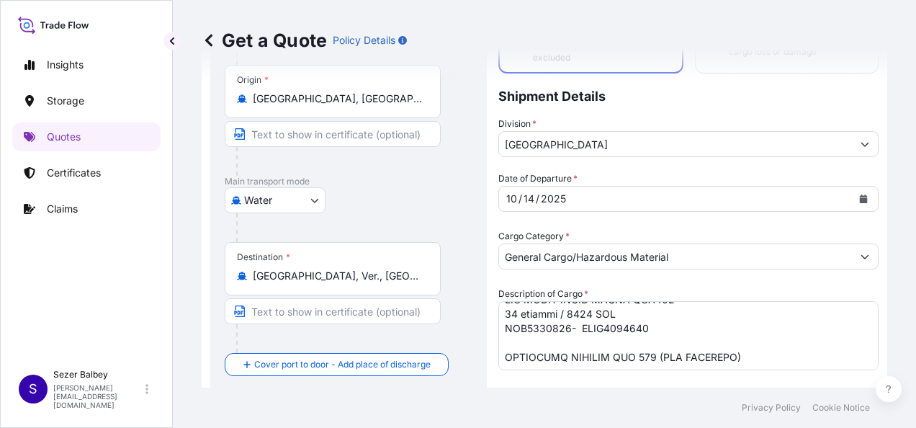
scroll to position [56, 0]
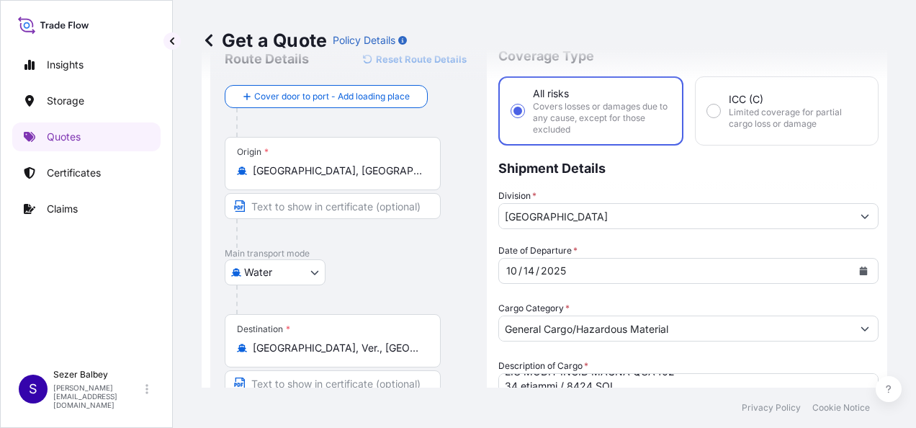
click at [444, 279] on div "Water Air Water Inland" at bounding box center [349, 272] width 248 height 26
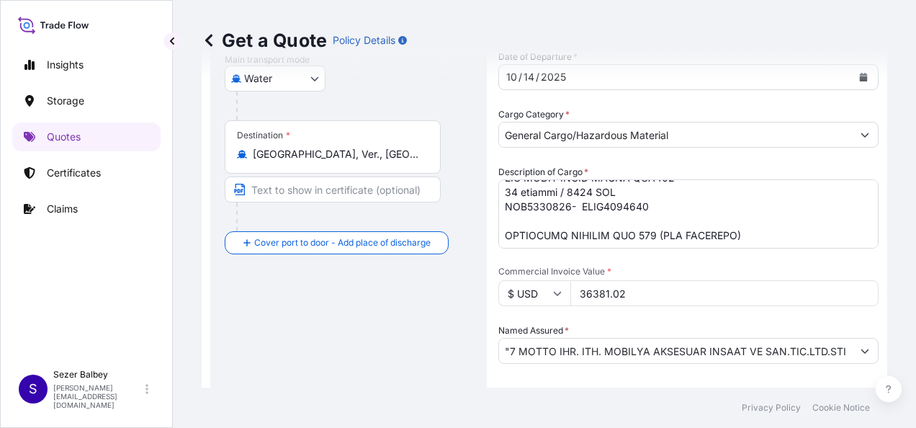
scroll to position [272, 0]
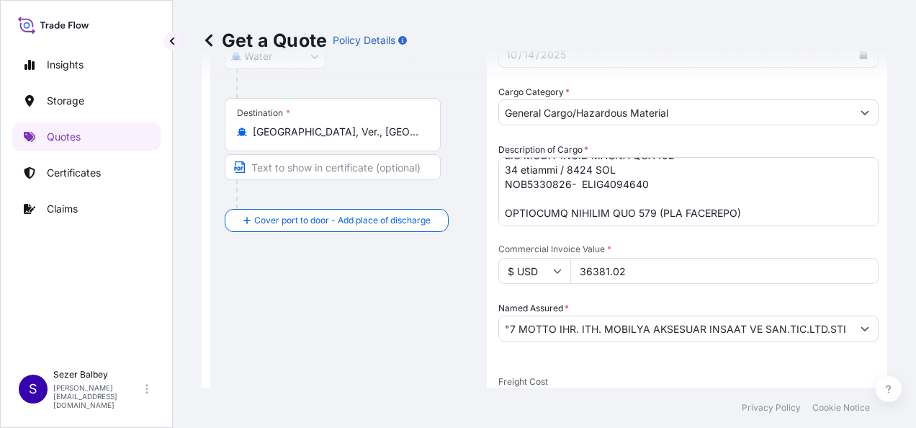
click at [402, 300] on div "Route Details Reset Route Details Cover door to port - Add loading place Place …" at bounding box center [349, 314] width 248 height 966
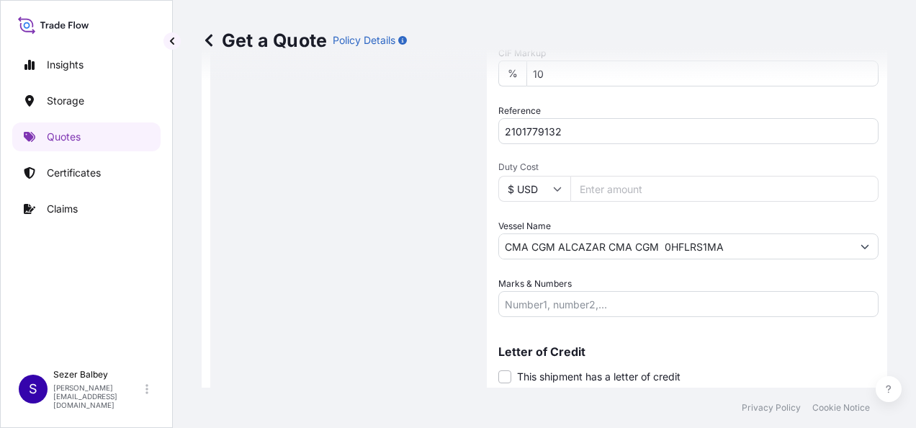
scroll to position [704, 0]
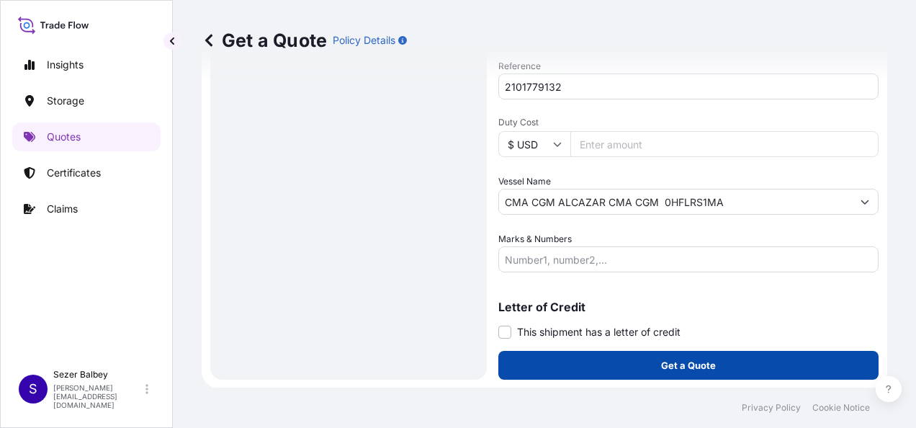
click at [626, 359] on button "Get a Quote" at bounding box center [688, 365] width 380 height 29
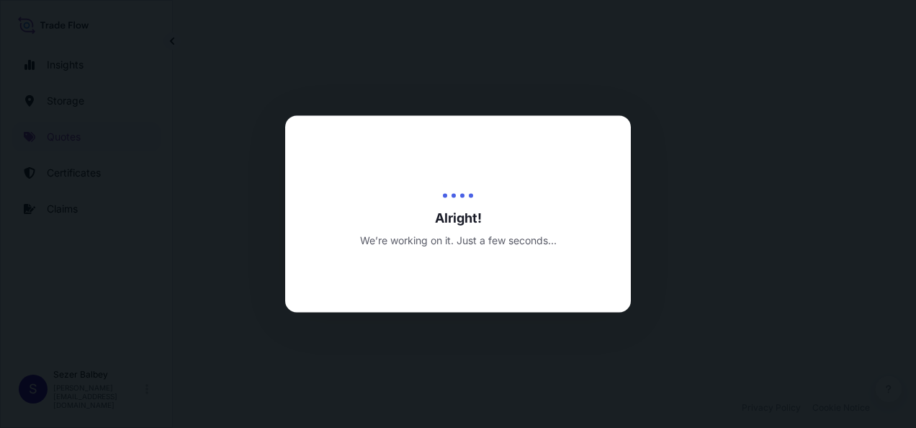
select select "Water"
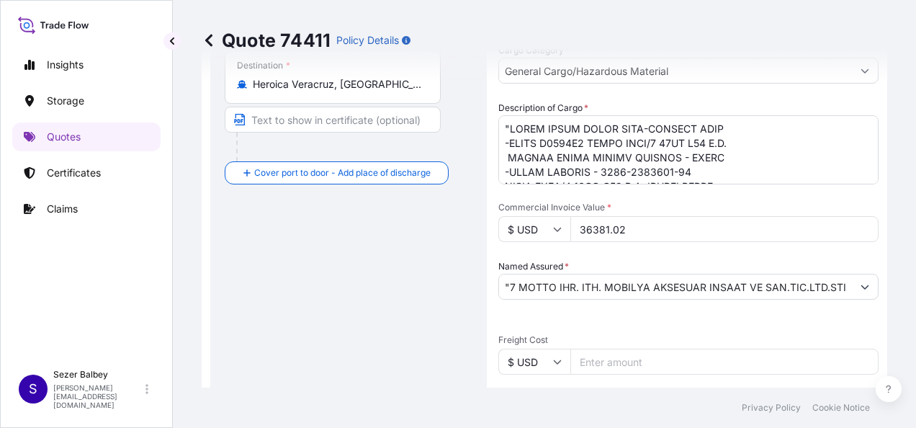
scroll to position [170, 0]
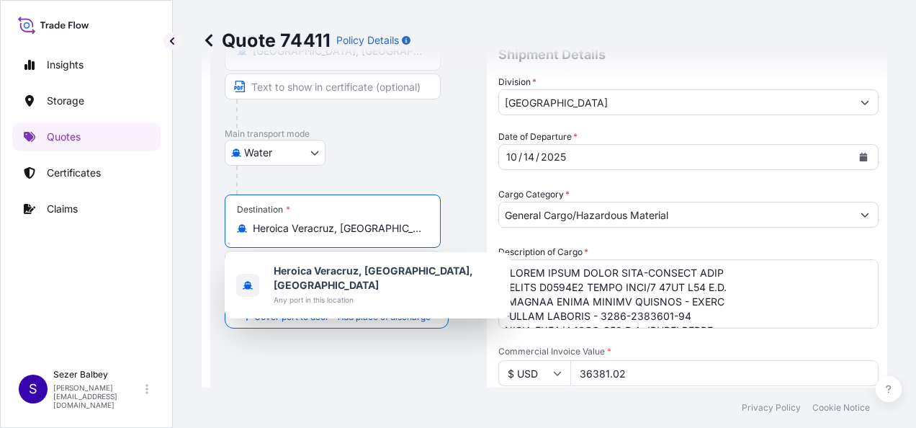
drag, startPoint x: 413, startPoint y: 225, endPoint x: 236, endPoint y: 239, distance: 177.0
click at [241, 243] on div "Destination * Heroica [GEOGRAPHIC_DATA], [GEOGRAPHIC_DATA], [GEOGRAPHIC_DATA]" at bounding box center [333, 220] width 216 height 53
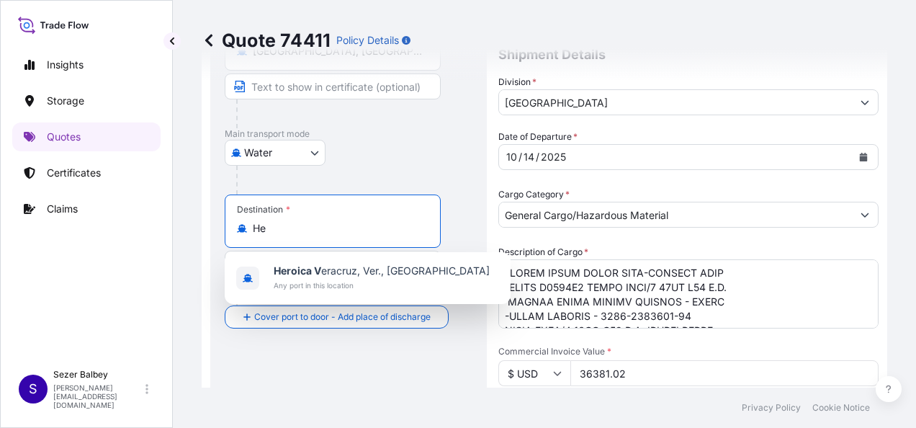
type input "H"
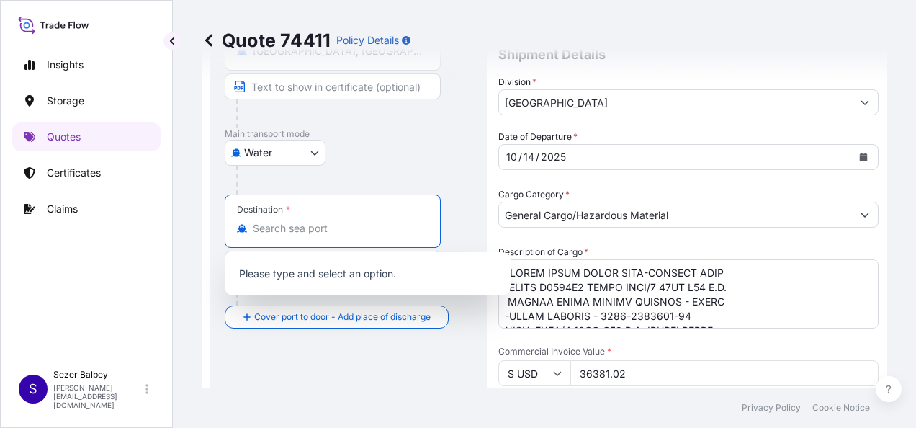
click at [366, 225] on input "Destination *" at bounding box center [338, 228] width 170 height 14
paste input "[GEOGRAPHIC_DATA], [GEOGRAPHIC_DATA]"
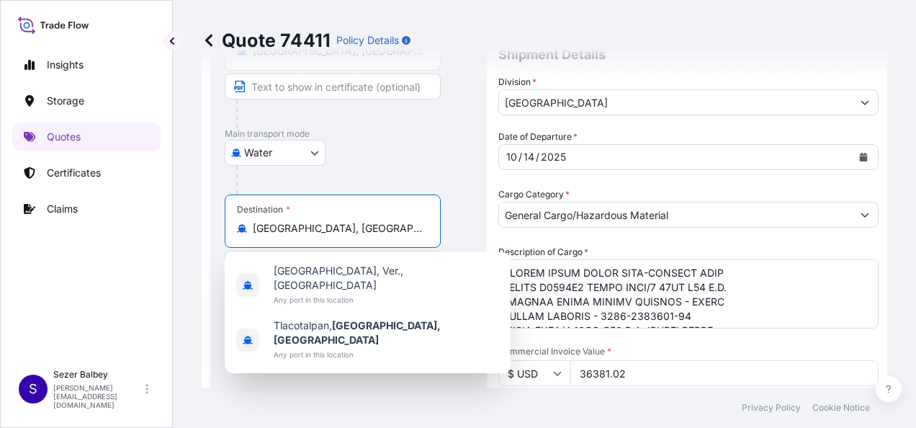
drag, startPoint x: 311, startPoint y: 225, endPoint x: 252, endPoint y: 224, distance: 59.1
click at [253, 224] on input "[GEOGRAPHIC_DATA], [GEOGRAPHIC_DATA]" at bounding box center [338, 228] width 170 height 14
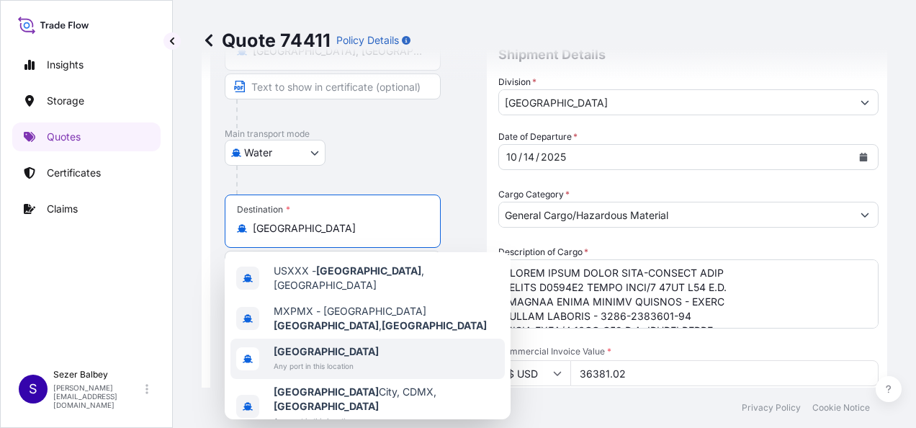
click at [312, 359] on span "Any port in this location" at bounding box center [326, 366] width 105 height 14
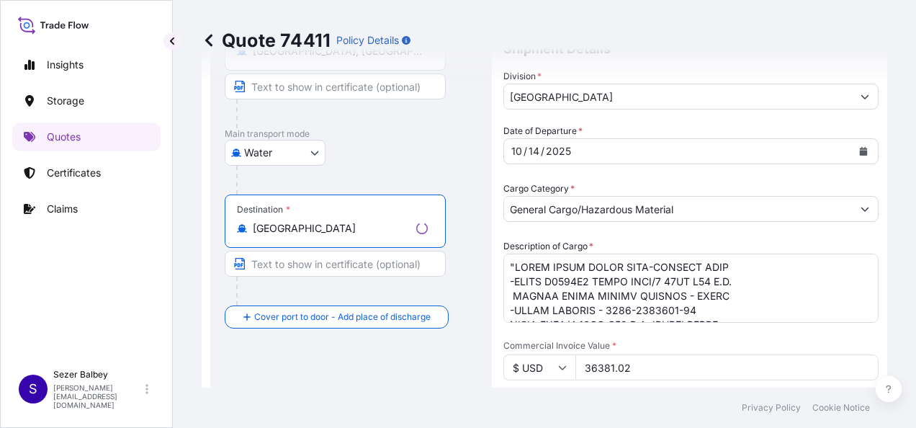
scroll to position [32, 0]
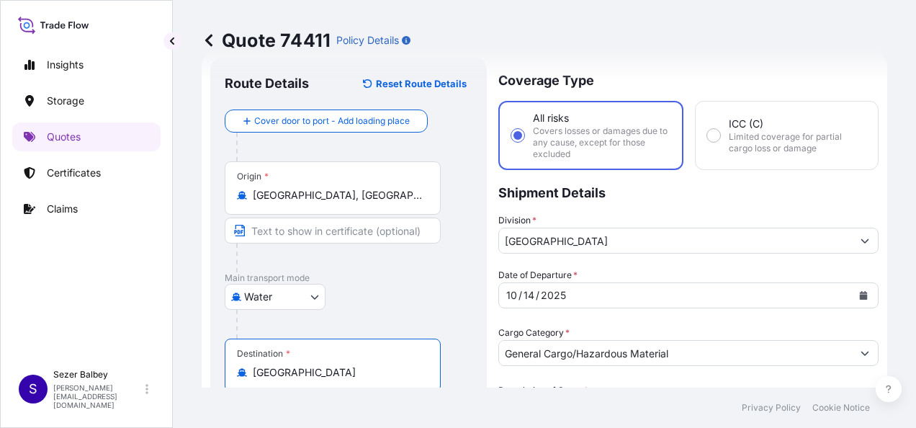
type input "[GEOGRAPHIC_DATA]"
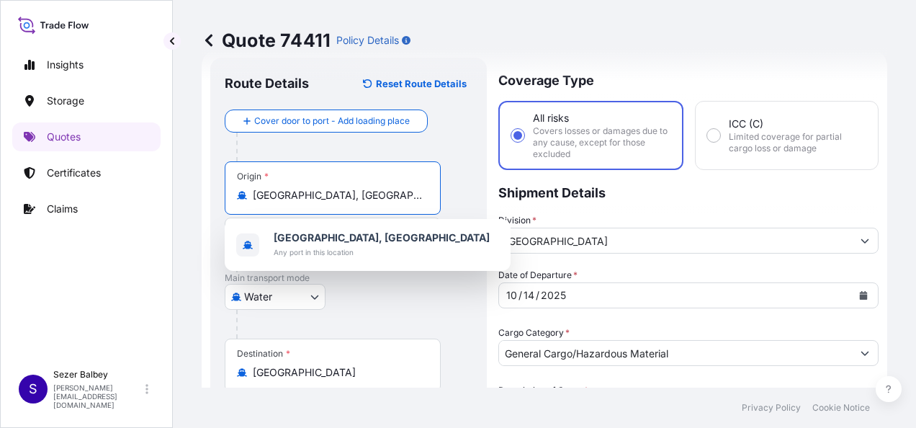
drag, startPoint x: 344, startPoint y: 197, endPoint x: 229, endPoint y: 199, distance: 114.5
click at [229, 199] on div "Origin * [GEOGRAPHIC_DATA], [GEOGRAPHIC_DATA]" at bounding box center [333, 187] width 216 height 53
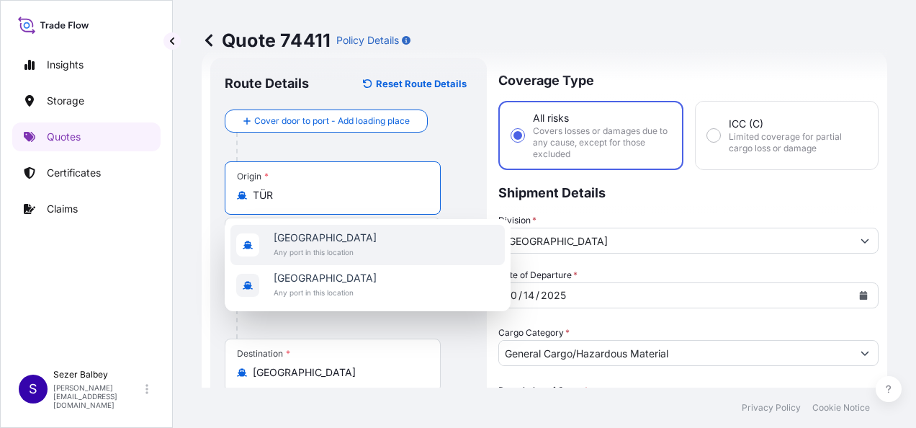
click at [310, 248] on span "Any port in this location" at bounding box center [325, 252] width 103 height 14
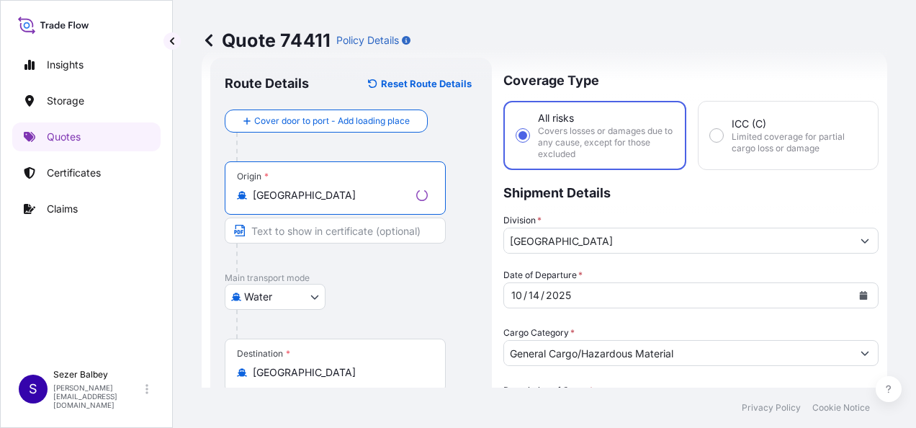
type input "[GEOGRAPHIC_DATA]"
click at [440, 270] on div at bounding box center [341, 257] width 210 height 29
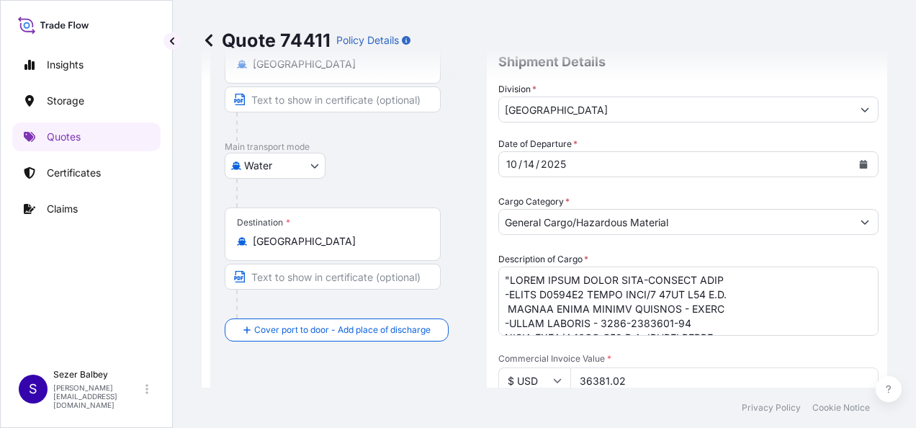
scroll to position [176, 0]
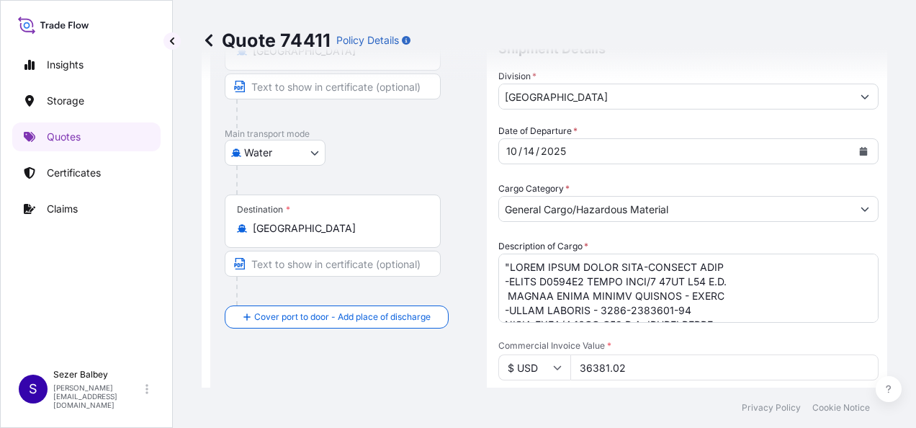
click at [382, 376] on div "Route Details Reset Route Details Cover door to port - Add loading place Place …" at bounding box center [349, 411] width 248 height 966
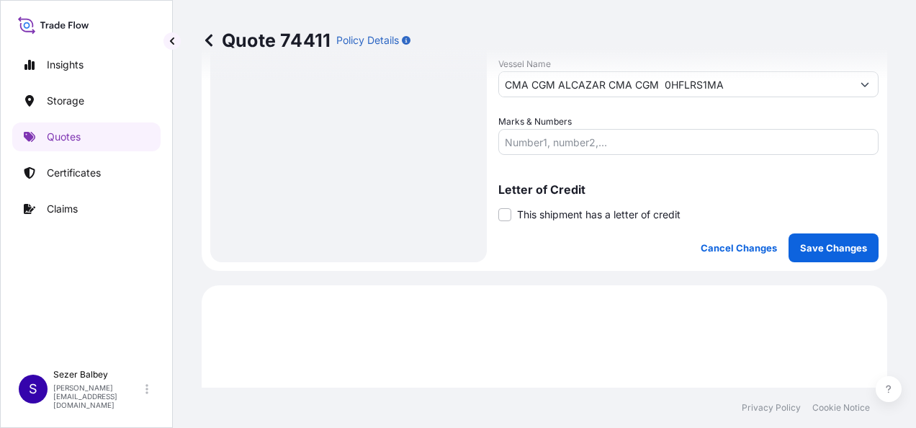
scroll to position [824, 0]
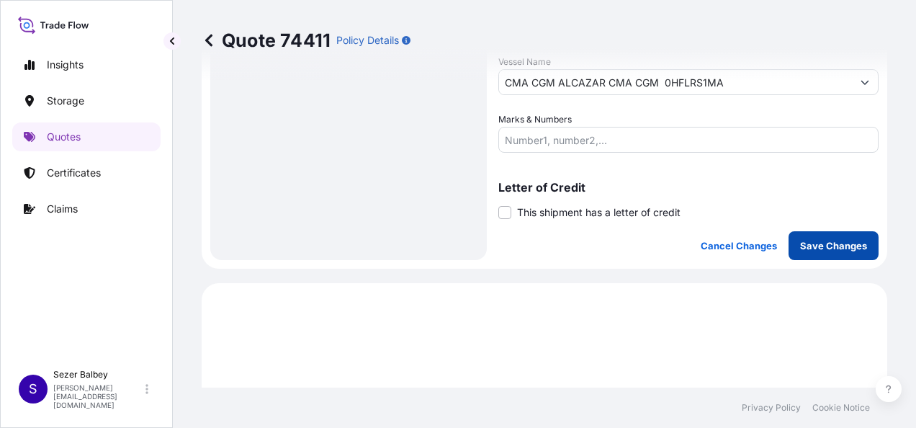
click at [821, 245] on p "Save Changes" at bounding box center [833, 245] width 67 height 14
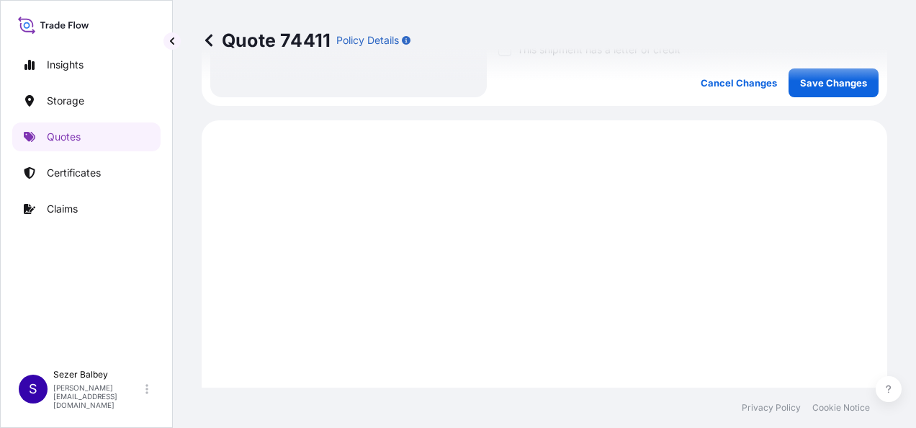
scroll to position [1034, 0]
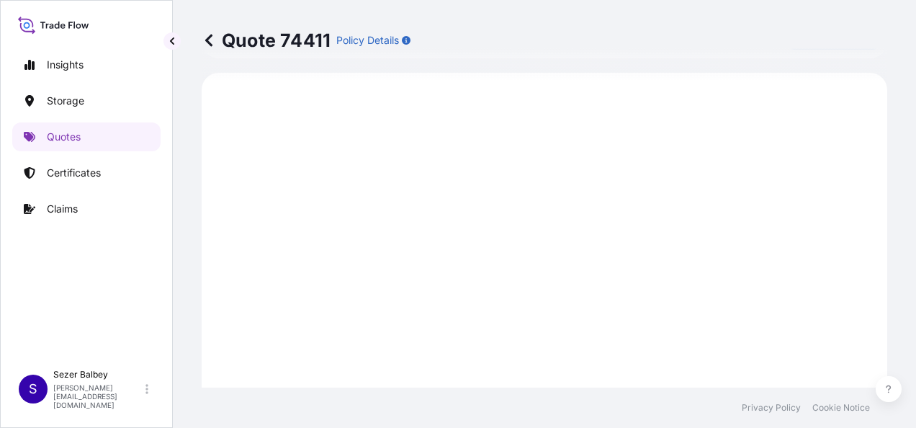
select select "Water"
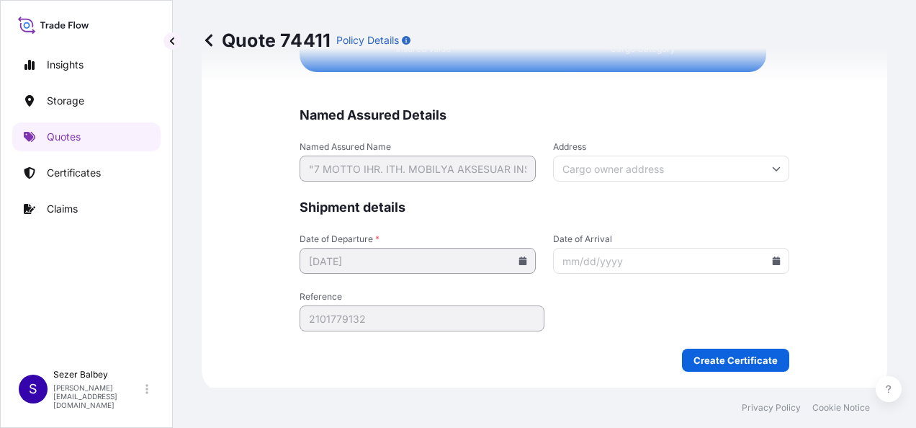
scroll to position [3589, 0]
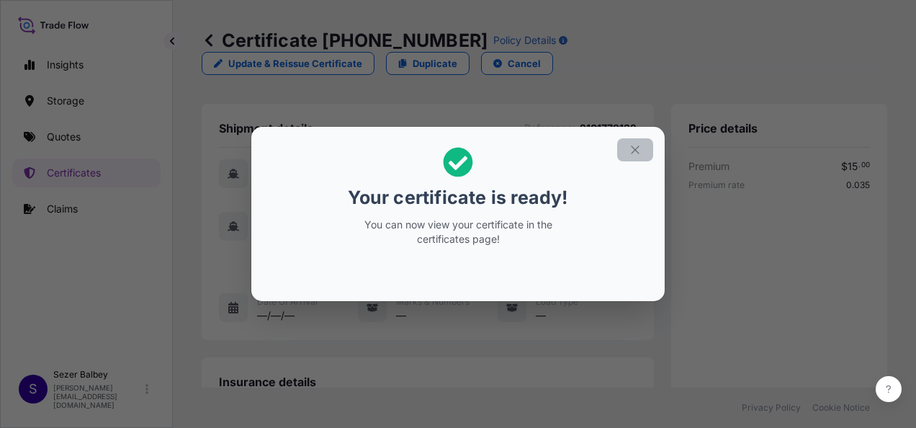
click at [635, 142] on button "button" at bounding box center [635, 149] width 36 height 23
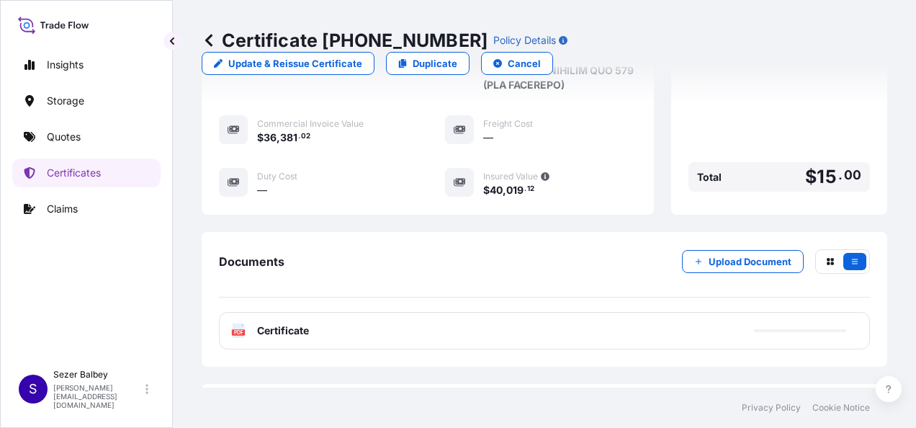
scroll to position [1873, 0]
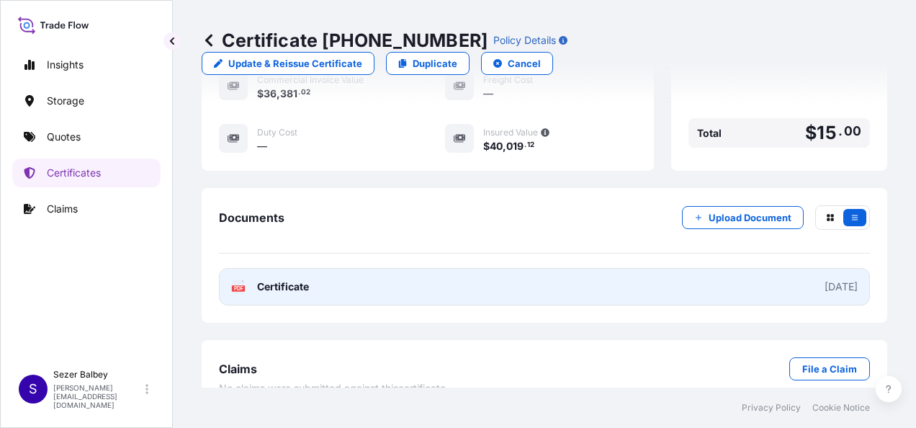
click at [272, 279] on span "Certificate" at bounding box center [283, 286] width 52 height 14
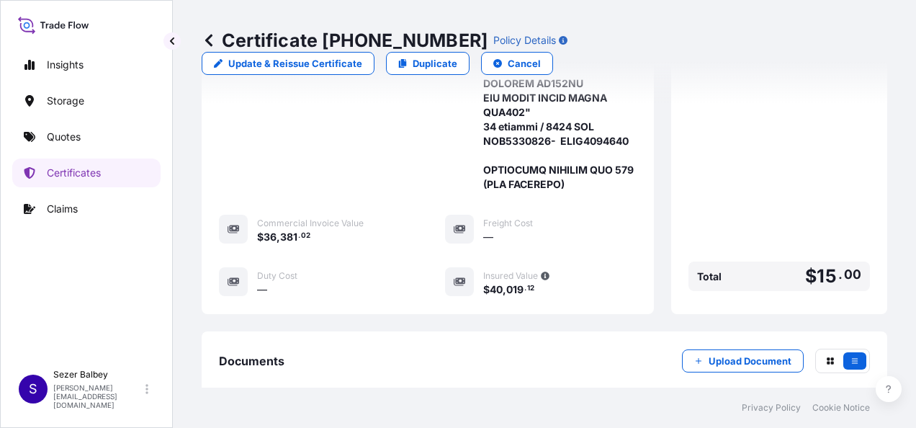
scroll to position [1729, 0]
